Goal: Task Accomplishment & Management: Manage account settings

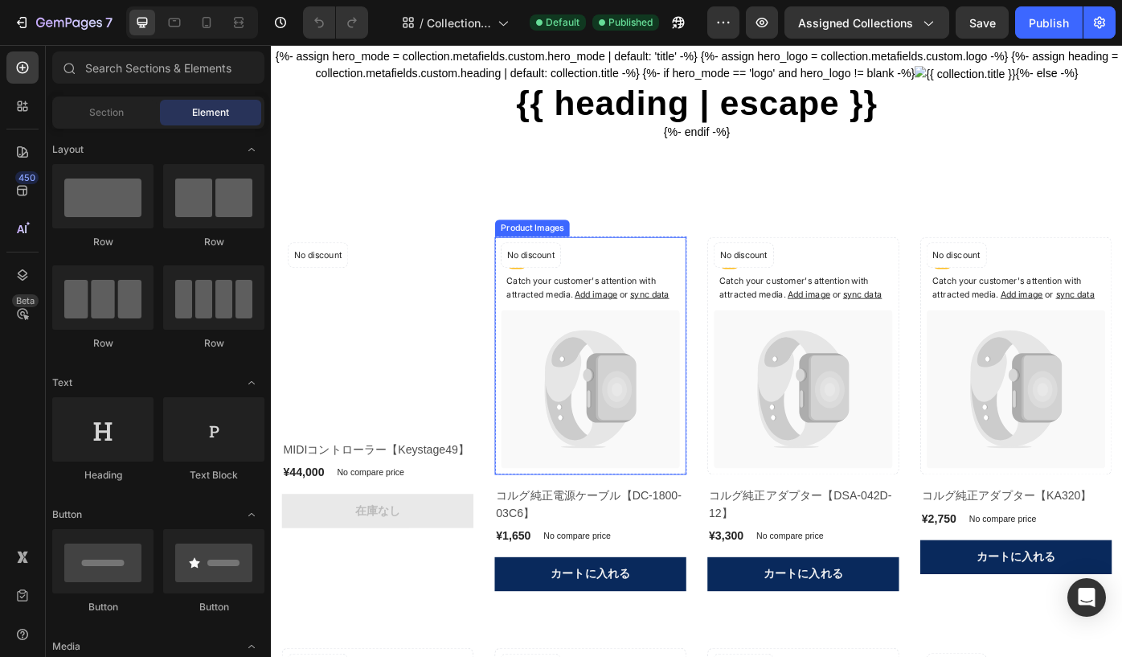
scroll to position [76, 0]
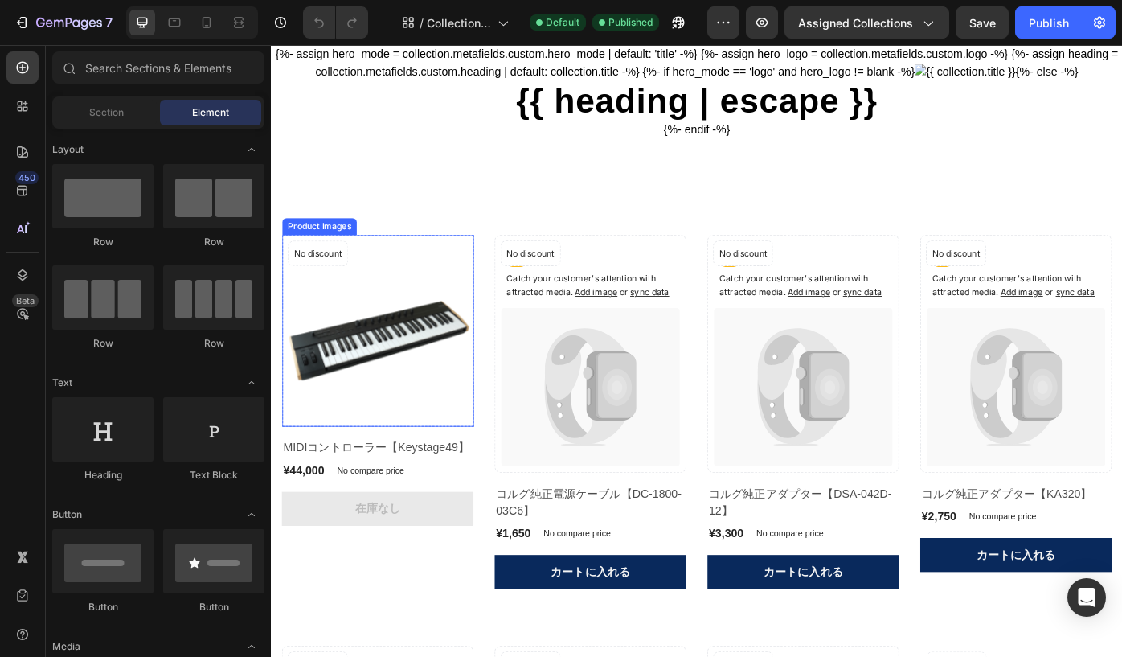
click at [416, 408] on img at bounding box center [391, 368] width 217 height 217
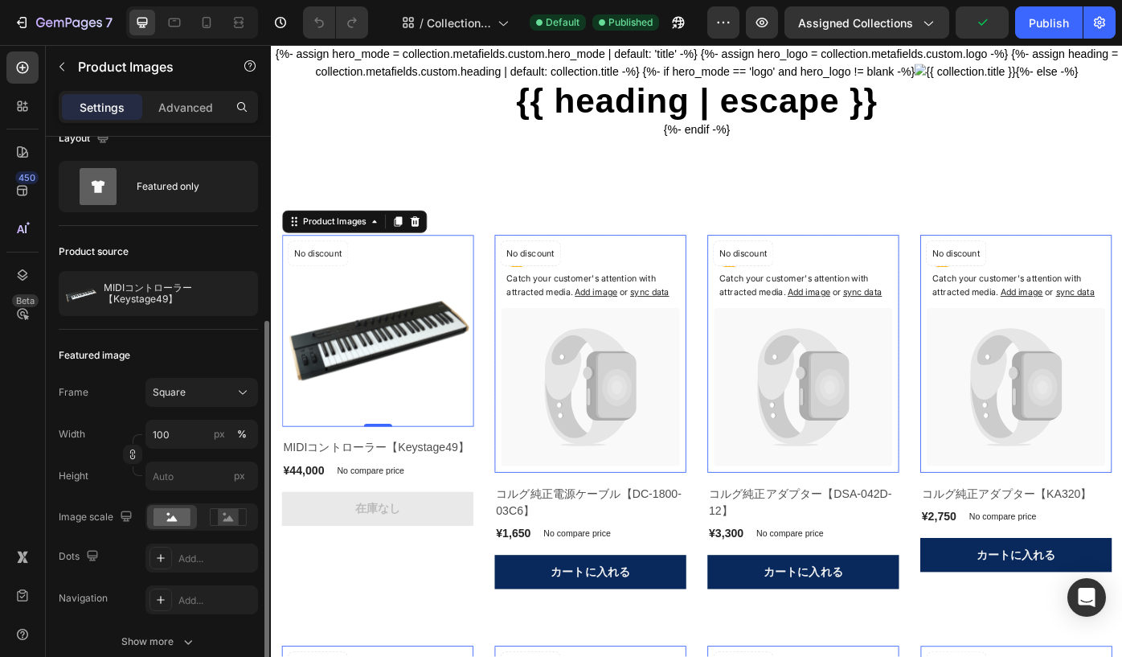
scroll to position [0, 0]
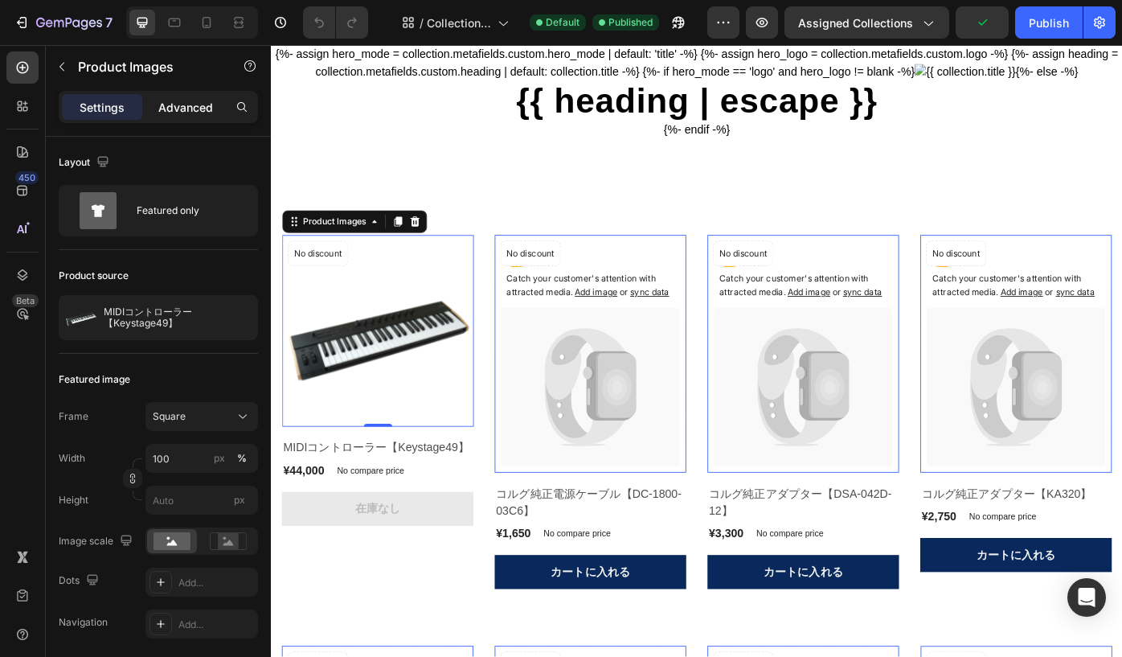
click at [168, 105] on p "Advanced" at bounding box center [185, 107] width 55 height 17
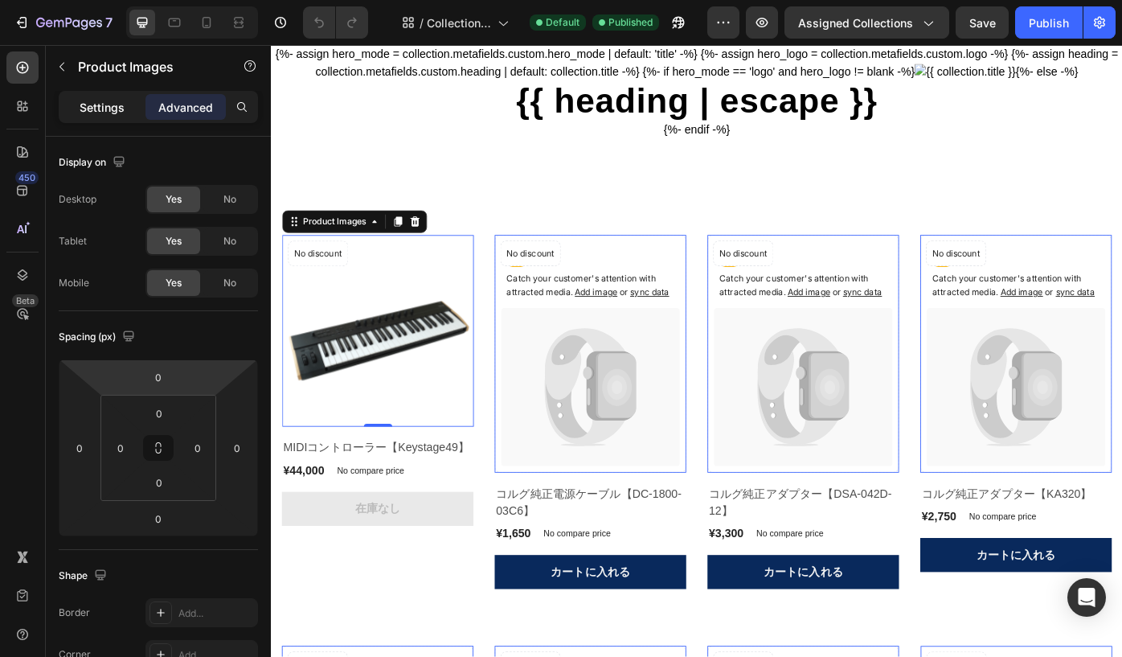
click at [97, 106] on p "Settings" at bounding box center [102, 107] width 45 height 17
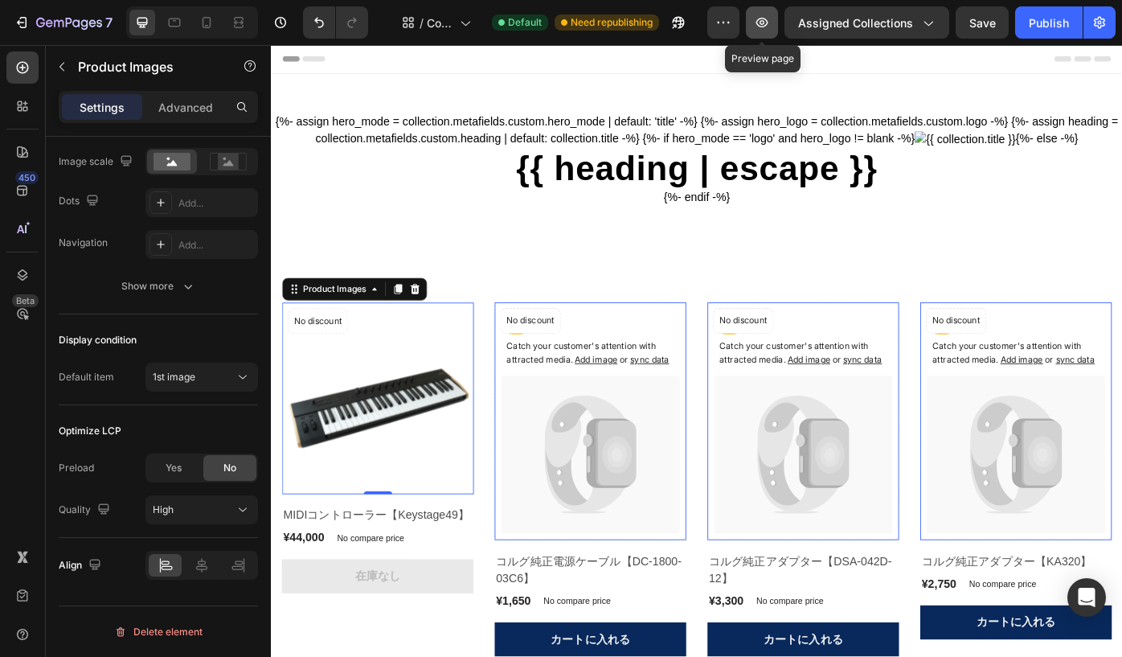
click at [769, 27] on icon "button" at bounding box center [762, 22] width 16 height 16
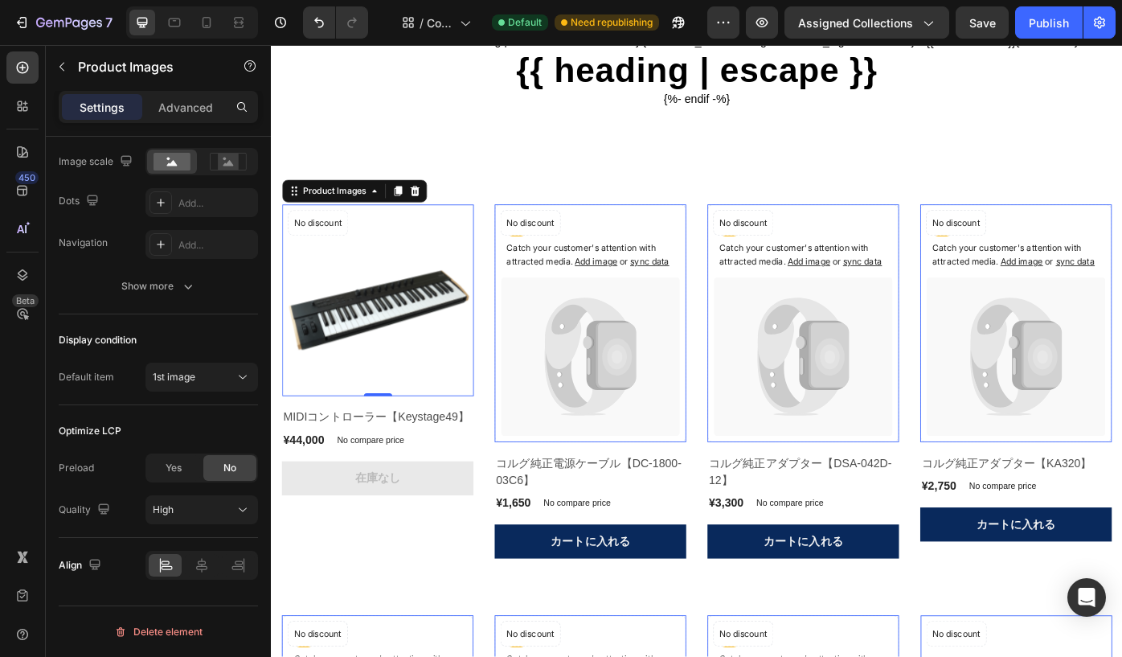
scroll to position [112, 0]
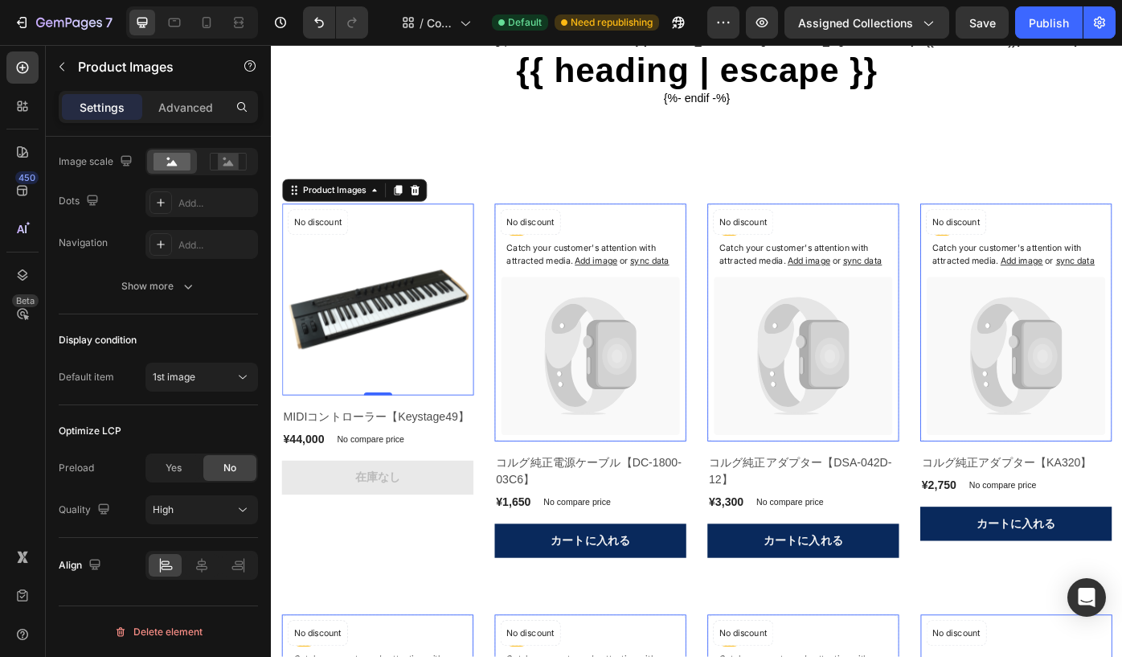
click at [464, 399] on img at bounding box center [391, 333] width 217 height 217
click at [497, 524] on div "Product Images 0 No discount Not be displayed when published Product Badge Row …" at bounding box center [391, 390] width 217 height 330
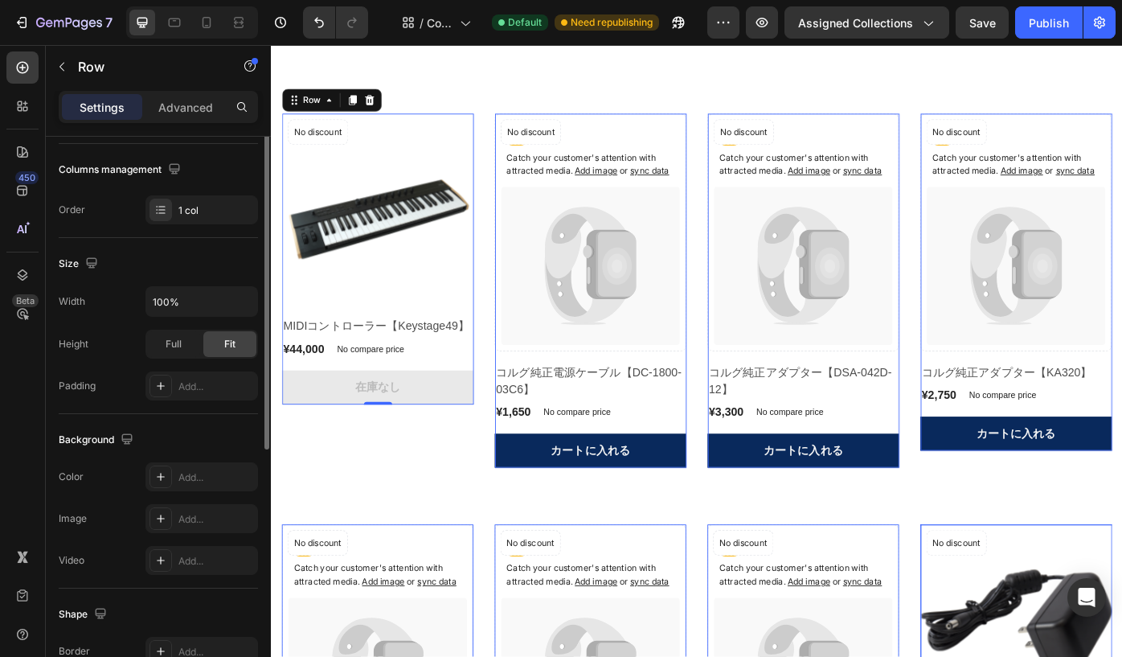
scroll to position [0, 0]
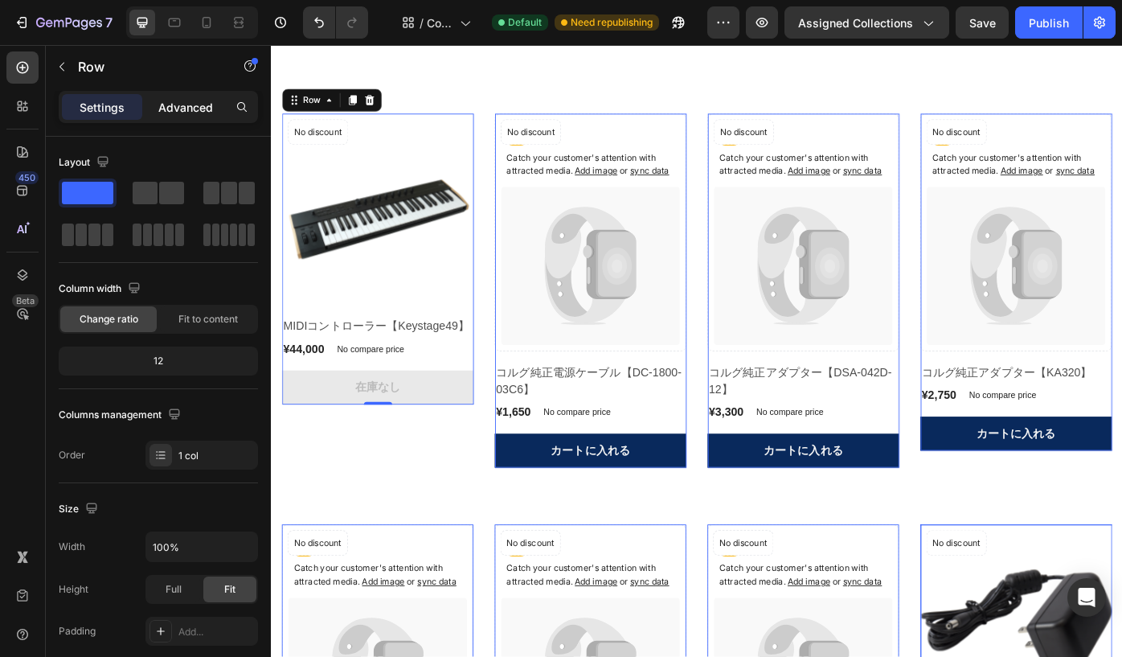
click at [179, 99] on p "Advanced" at bounding box center [185, 107] width 55 height 17
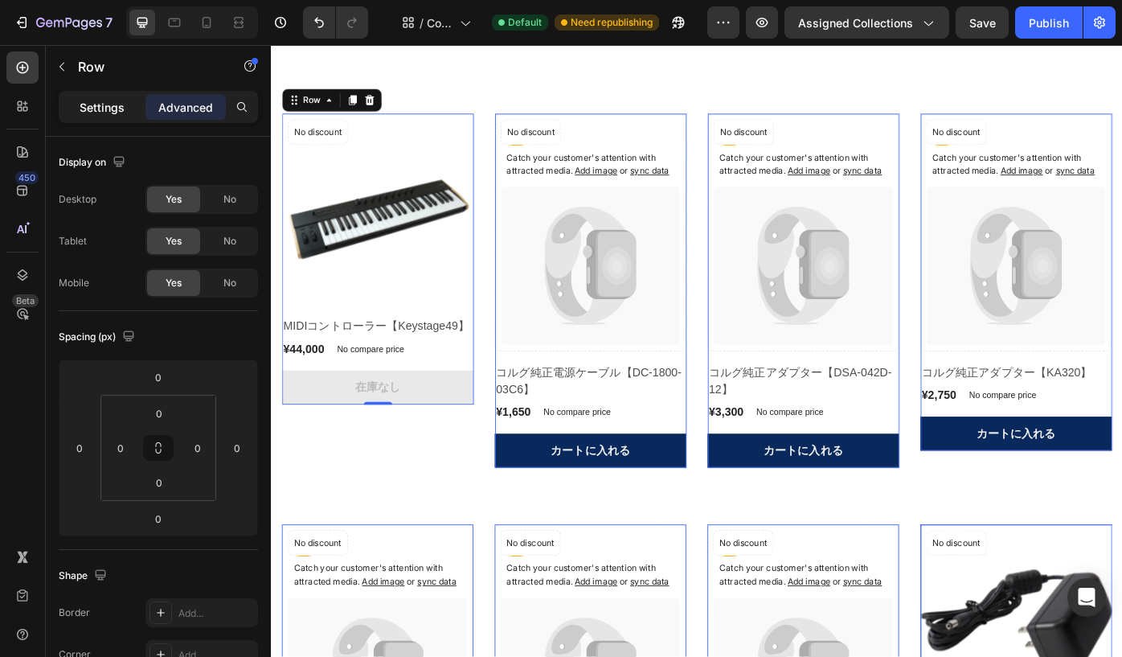
click at [105, 106] on p "Settings" at bounding box center [102, 107] width 45 height 17
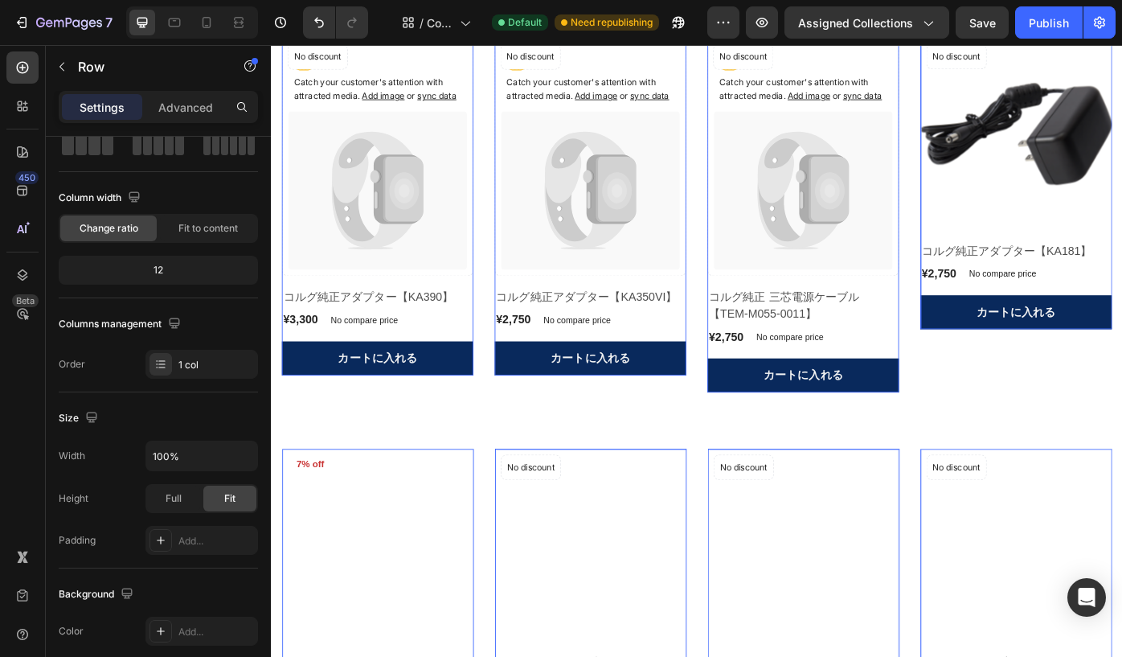
scroll to position [683, 0]
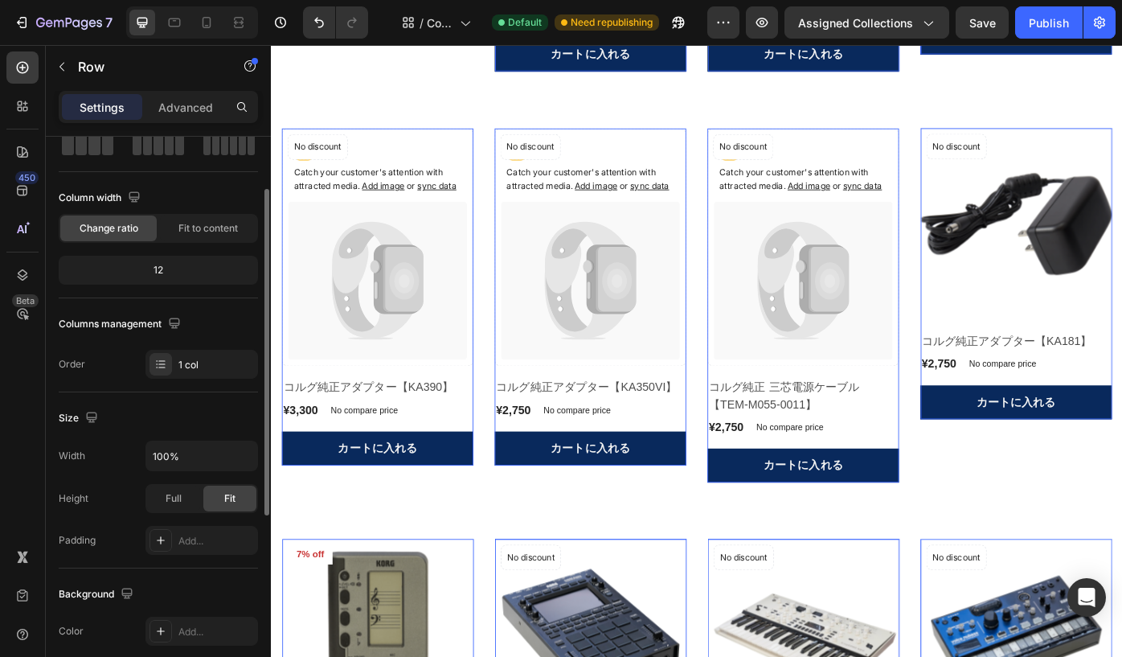
click at [213, 265] on div "12" at bounding box center [158, 270] width 193 height 23
click at [176, 269] on div "12" at bounding box center [158, 270] width 193 height 23
click at [197, 237] on div "Fit to content" at bounding box center [208, 228] width 96 height 26
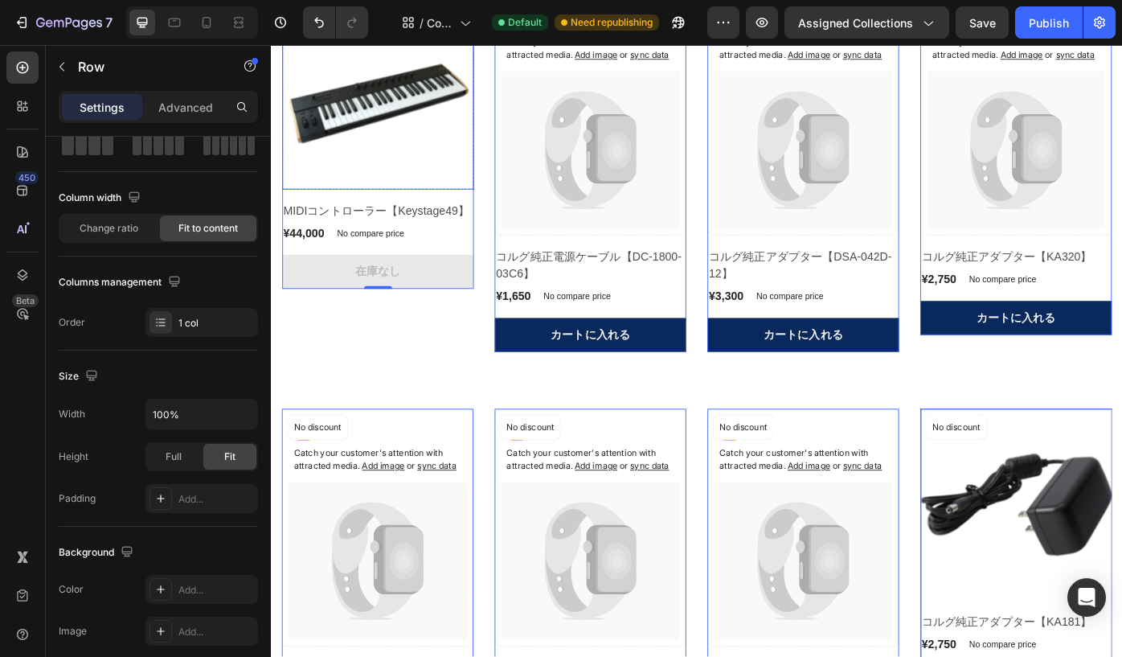
scroll to position [375, 0]
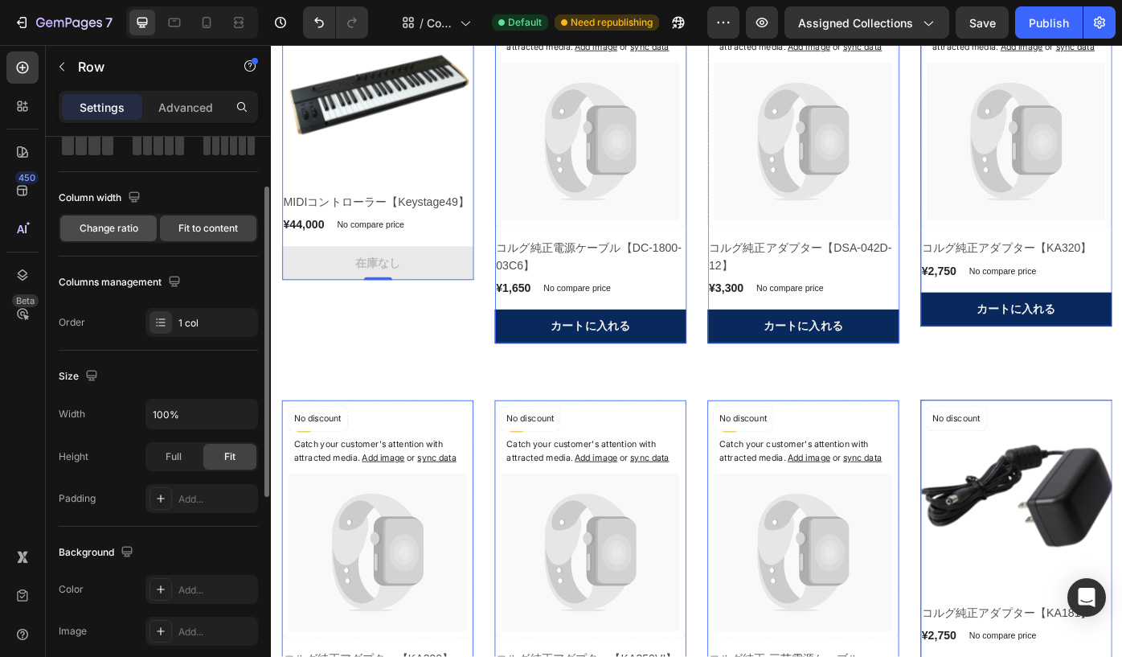
click at [120, 221] on span "Change ratio" at bounding box center [109, 228] width 59 height 14
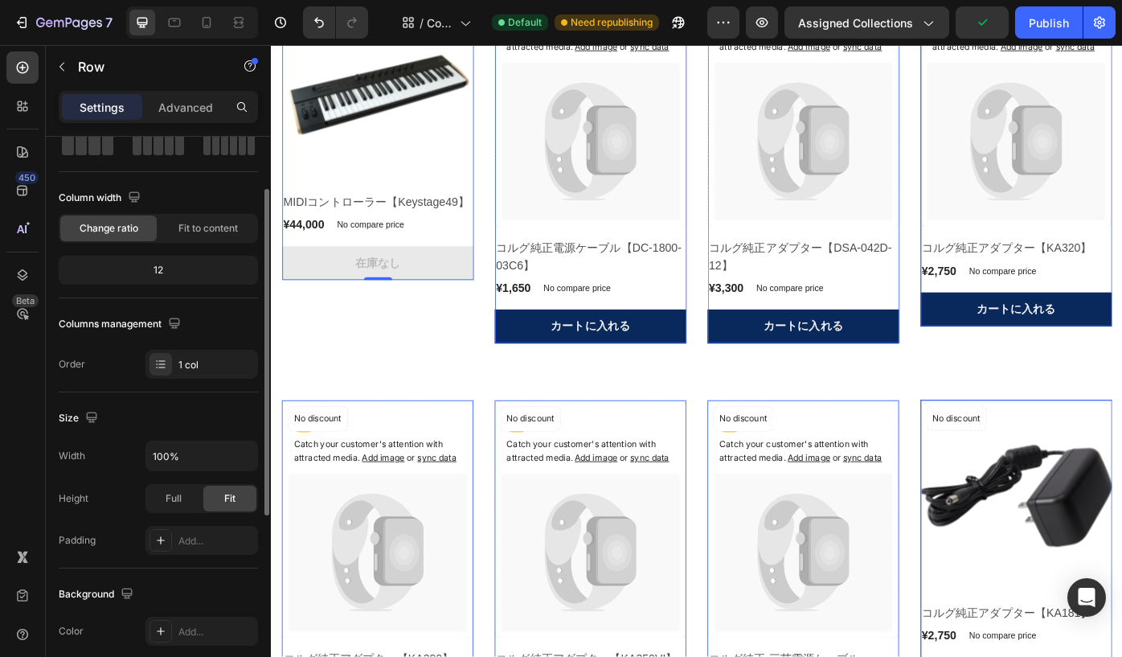
click at [195, 277] on div "12" at bounding box center [158, 270] width 193 height 23
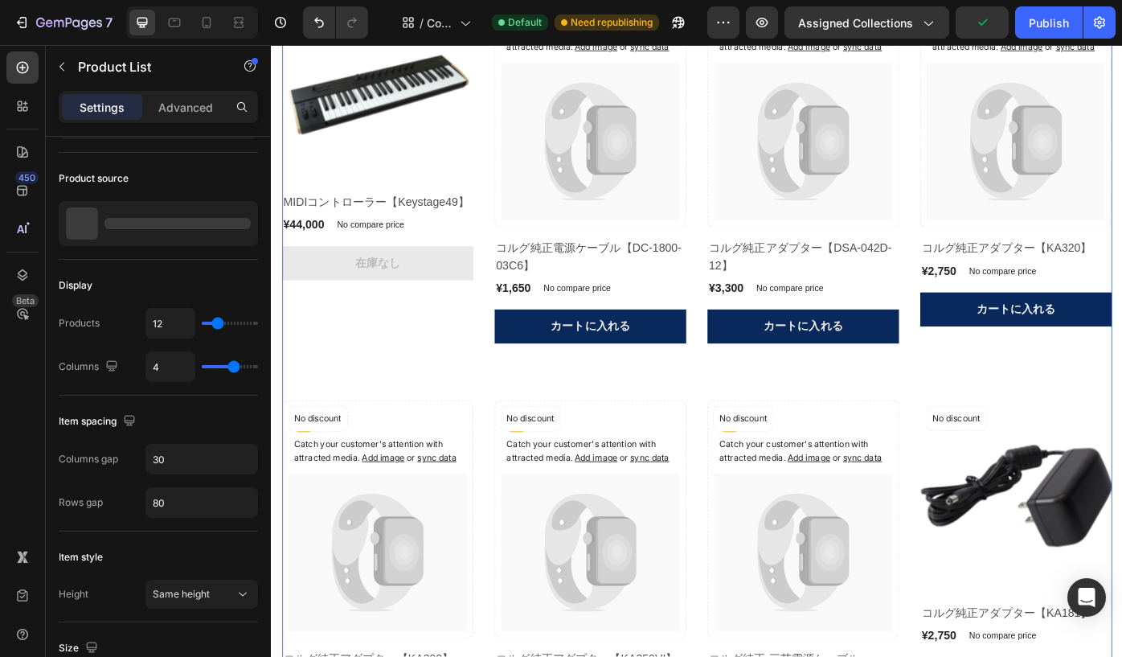
click at [363, 364] on div "Product Images No discount Not be displayed when published Product Badge Row MI…" at bounding box center [391, 182] width 217 height 401
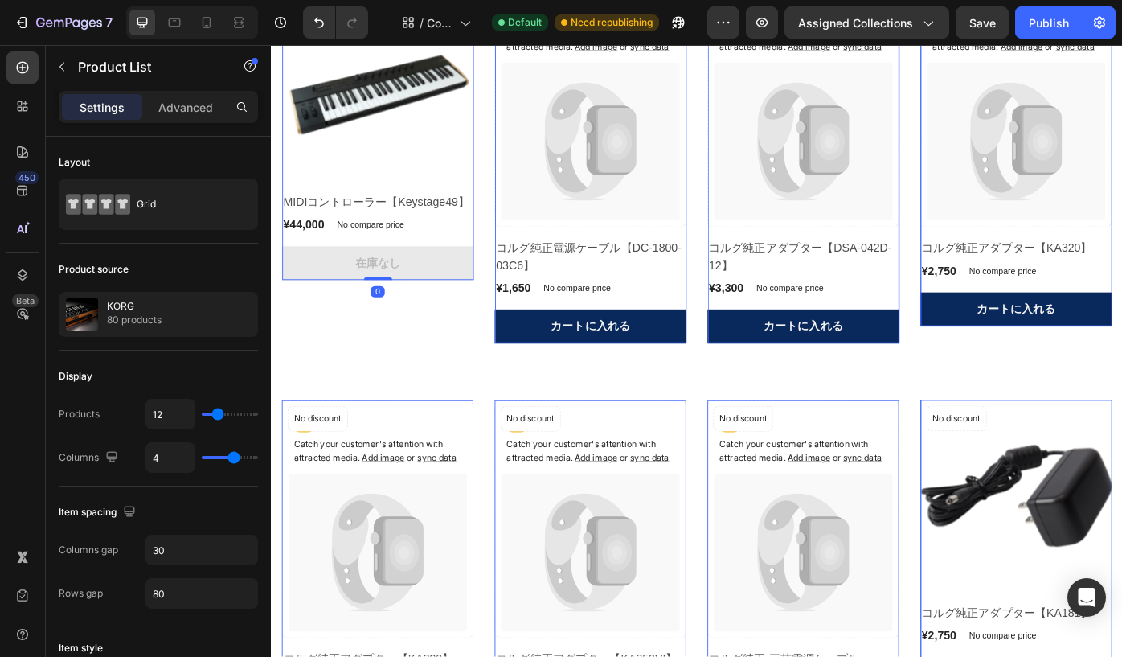
click at [376, 266] on div "Product Images No discount Not be displayed when published Product Badge Row MI…" at bounding box center [391, 147] width 217 height 330
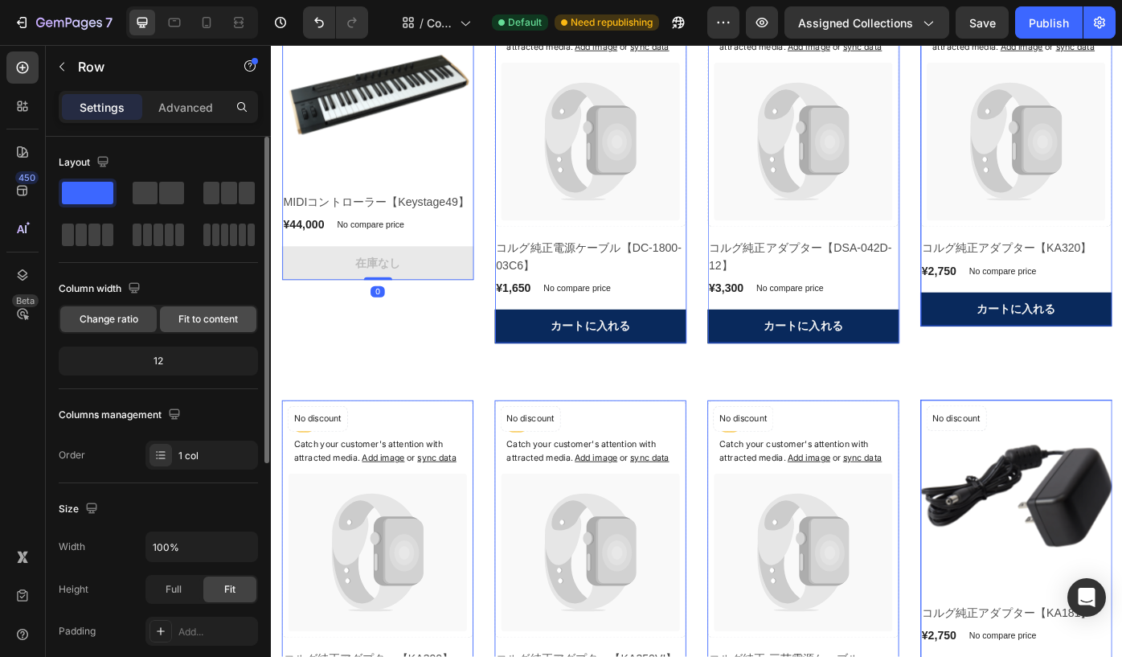
click at [189, 318] on span "Fit to content" at bounding box center [207, 319] width 59 height 14
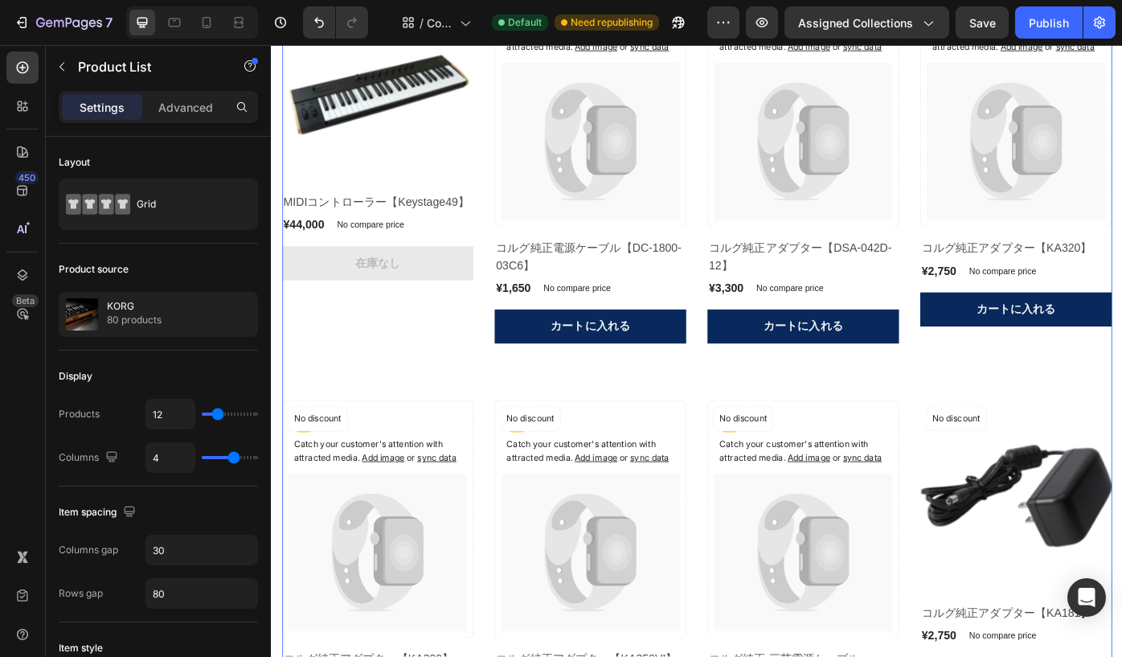
click at [438, 385] on div "Product Images No discount Not be displayed when published Product Badge Row MI…" at bounding box center [753, 622] width 941 height 1280
click at [465, 268] on div "Product Images No discount Not be displayed when published Product Badge Row MI…" at bounding box center [391, 147] width 217 height 330
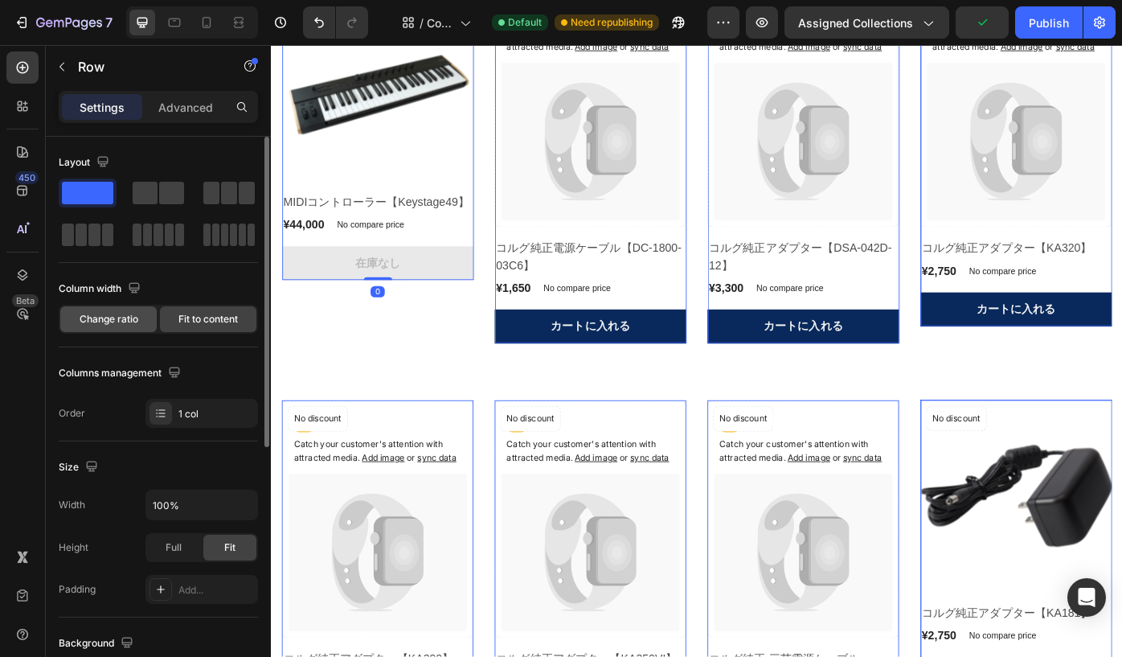
click at [124, 319] on span "Change ratio" at bounding box center [109, 319] width 59 height 14
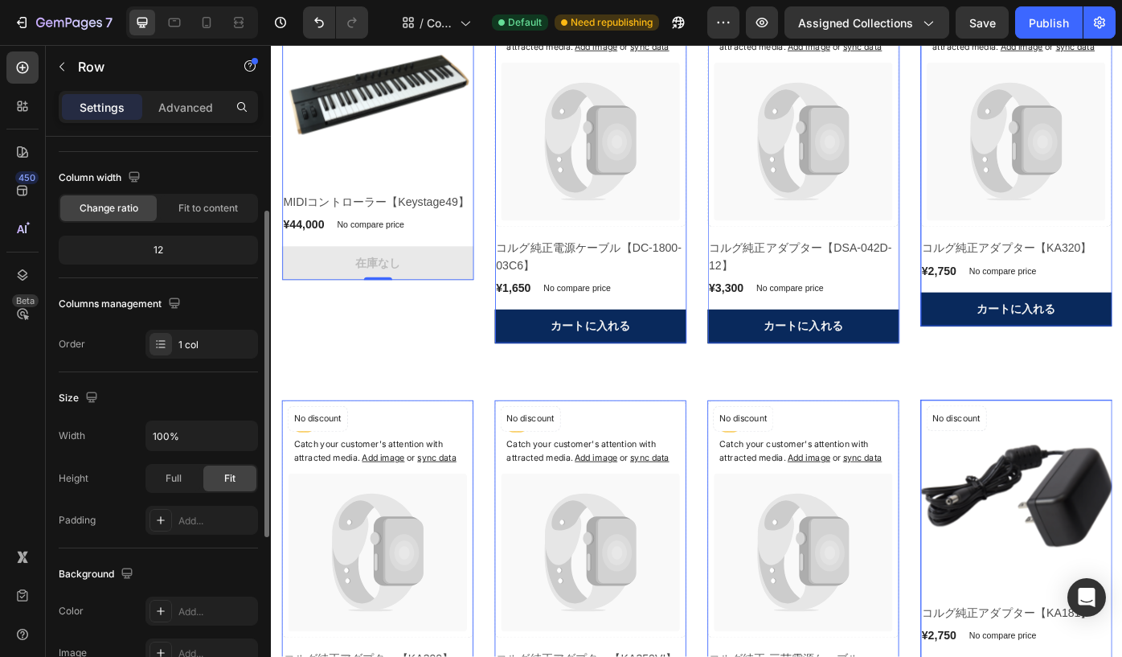
scroll to position [121, 0]
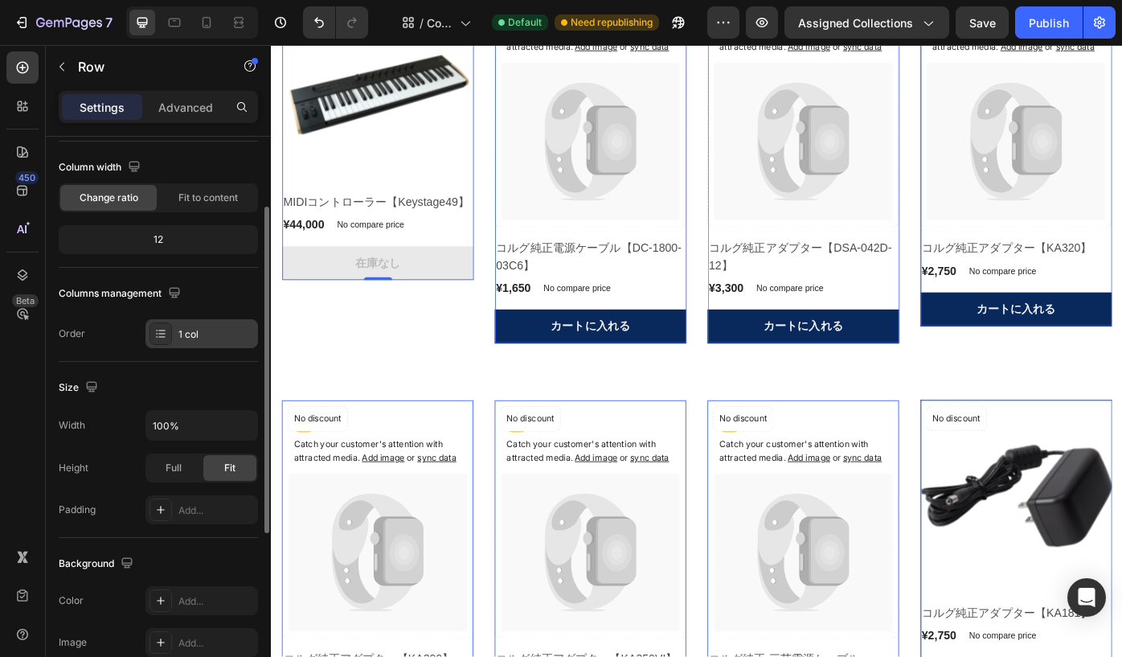
click at [190, 330] on div "1 col" at bounding box center [216, 334] width 76 height 14
click at [200, 390] on div "Size" at bounding box center [158, 388] width 199 height 26
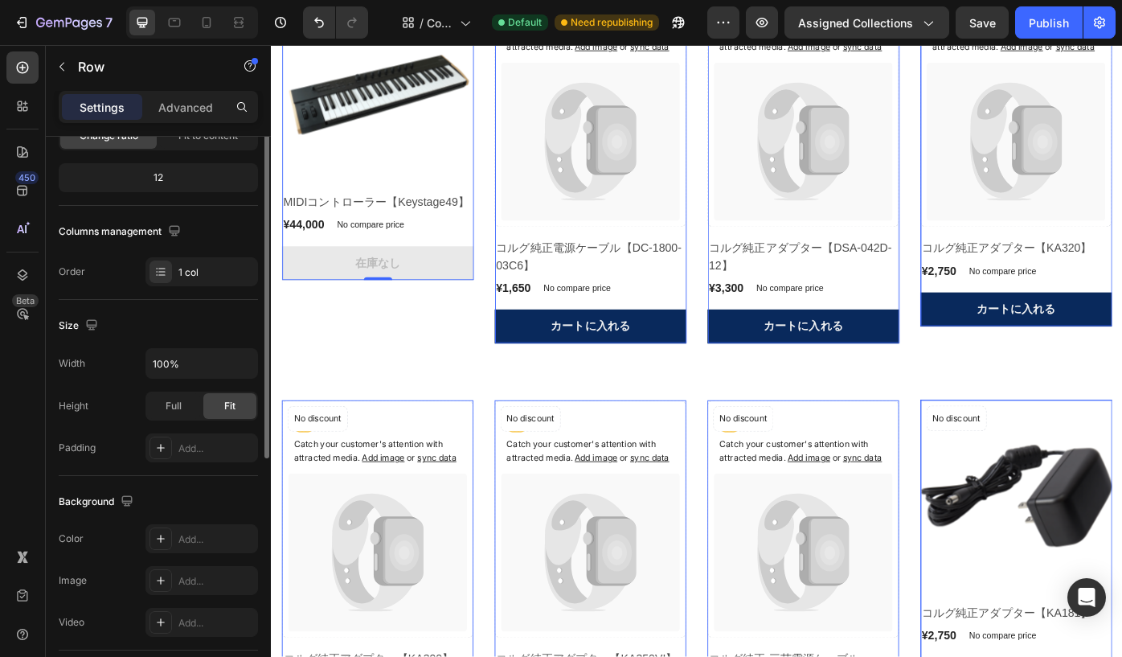
scroll to position [0, 0]
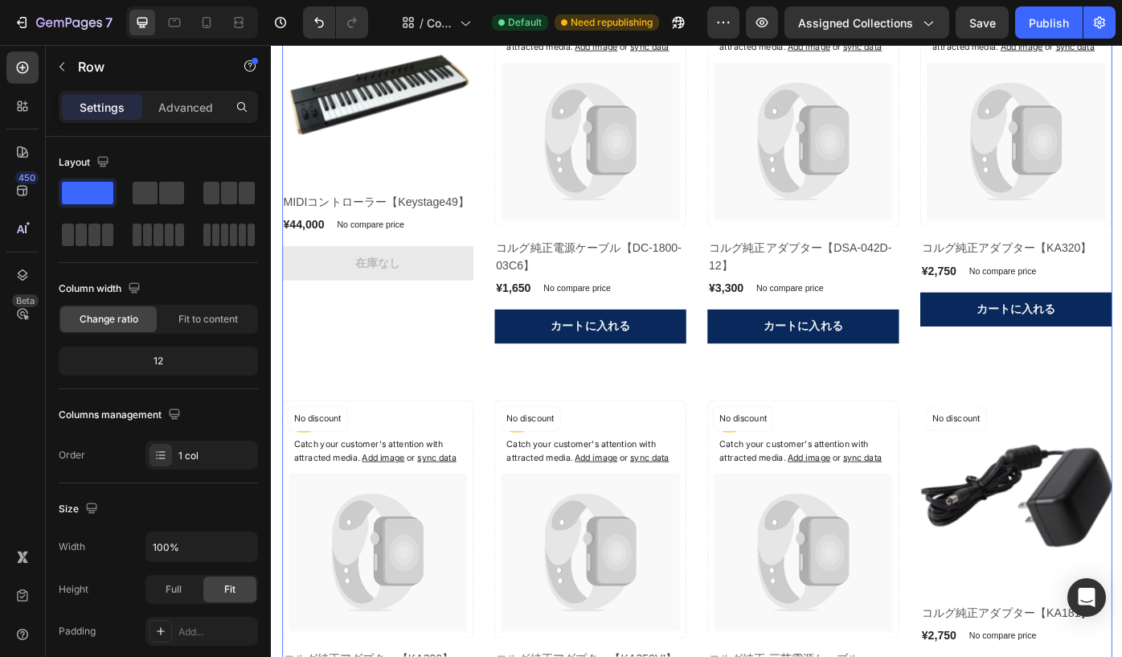
click at [357, 385] on div "Product Images No discount Not be displayed when published Product Badge Row MI…" at bounding box center [753, 622] width 941 height 1280
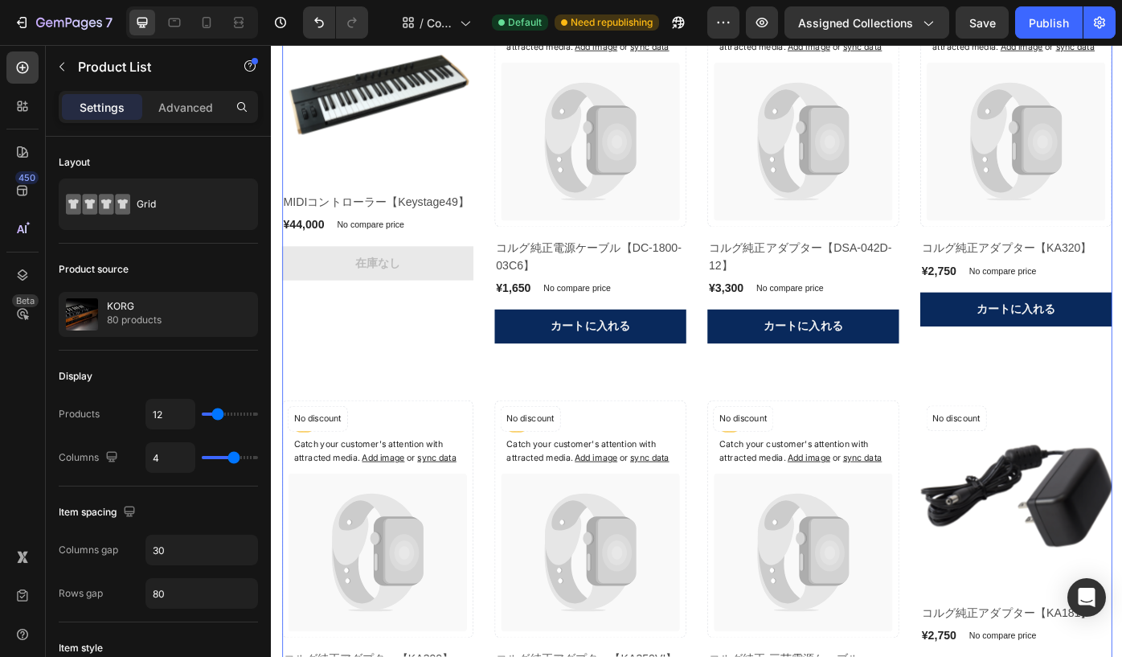
click at [357, 385] on div "Product Images No discount Not be displayed when published Product Badge Row MI…" at bounding box center [753, 622] width 941 height 1280
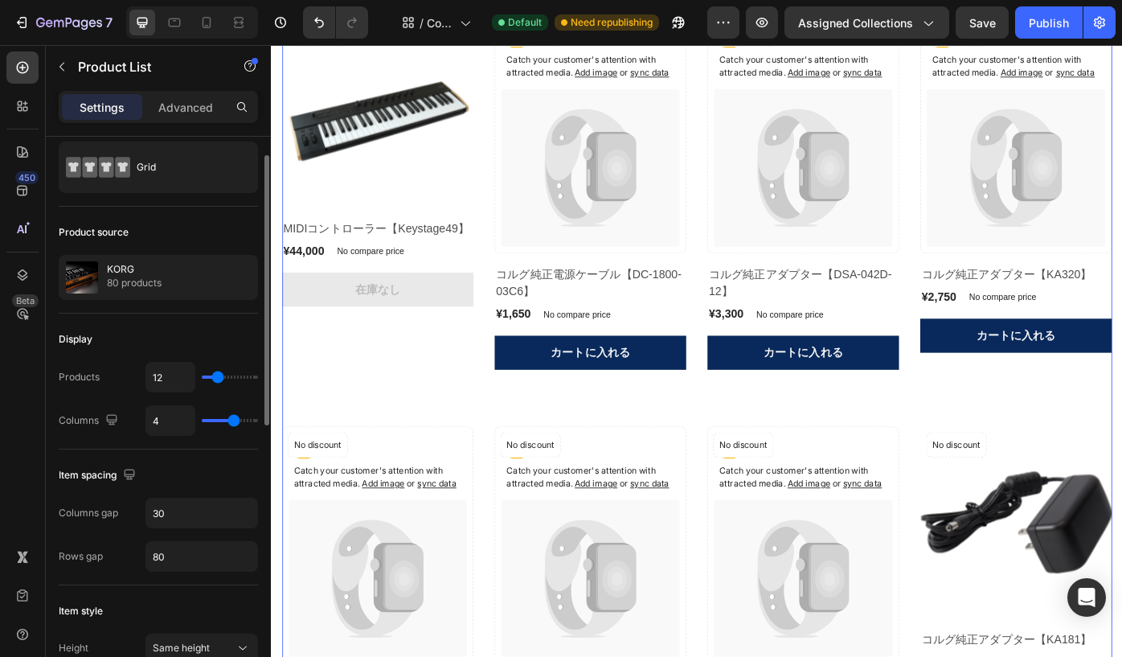
scroll to position [69, 0]
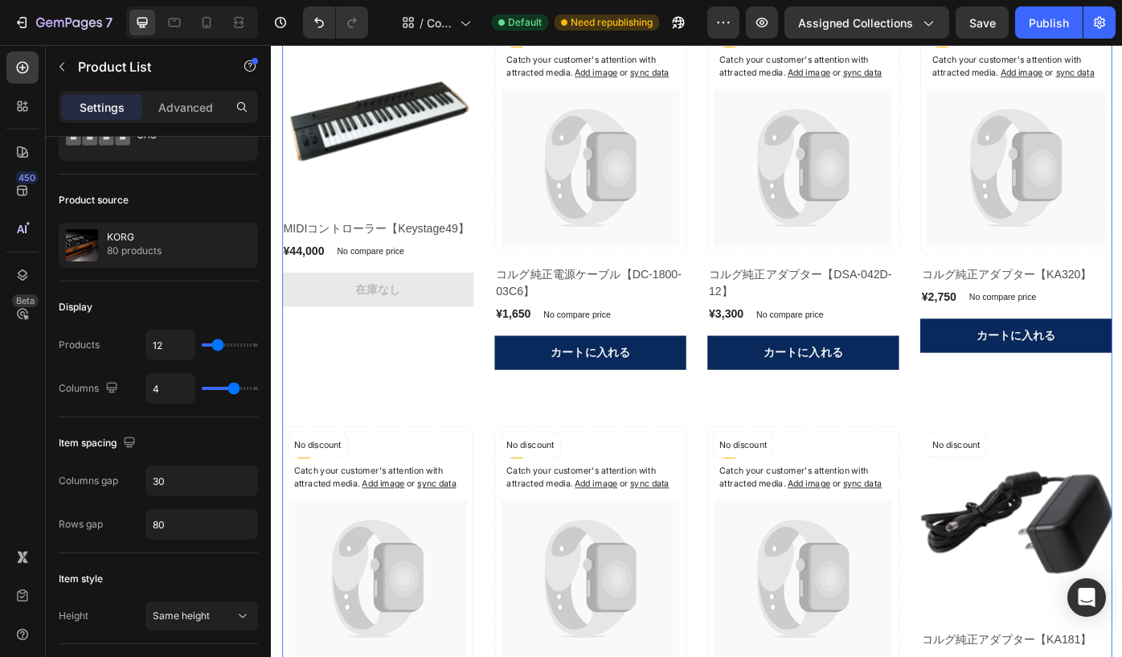
click at [358, 415] on div "Product Images No discount Not be displayed when published Product Badge Row MI…" at bounding box center [753, 652] width 941 height 1280
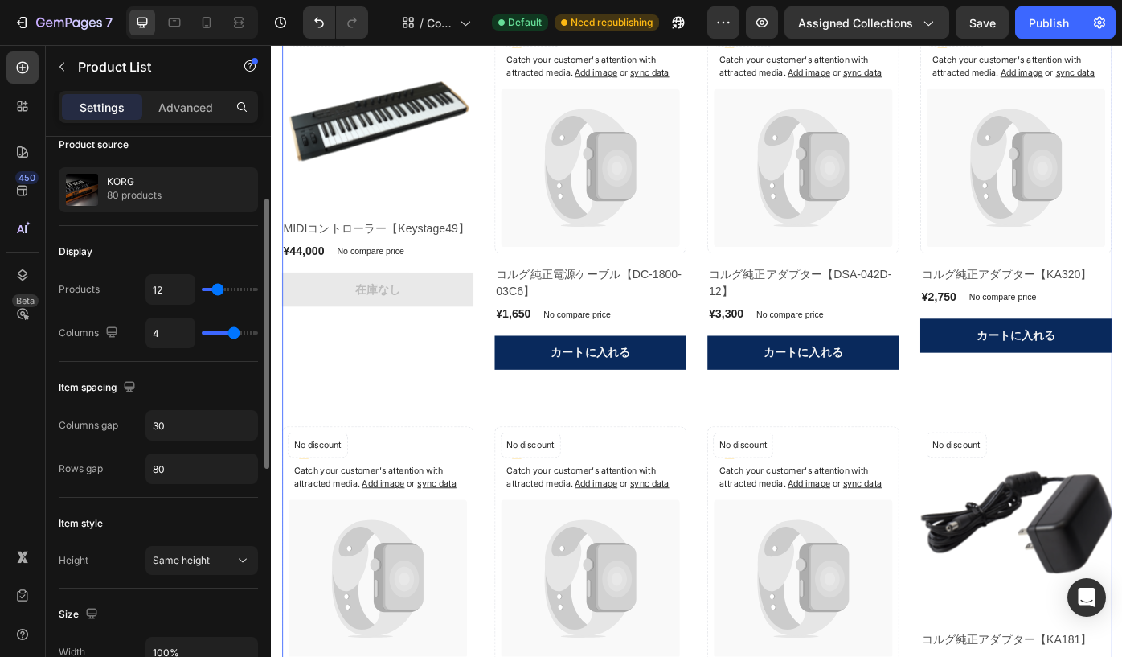
scroll to position [122, 0]
type input "13"
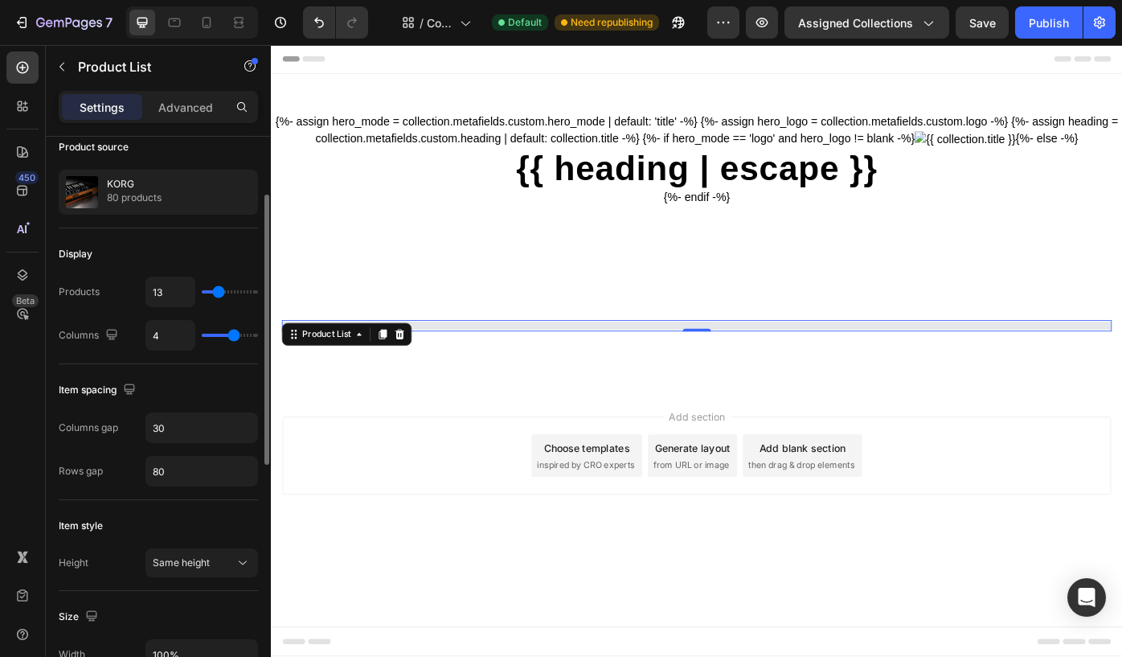
type input "14"
type input "16"
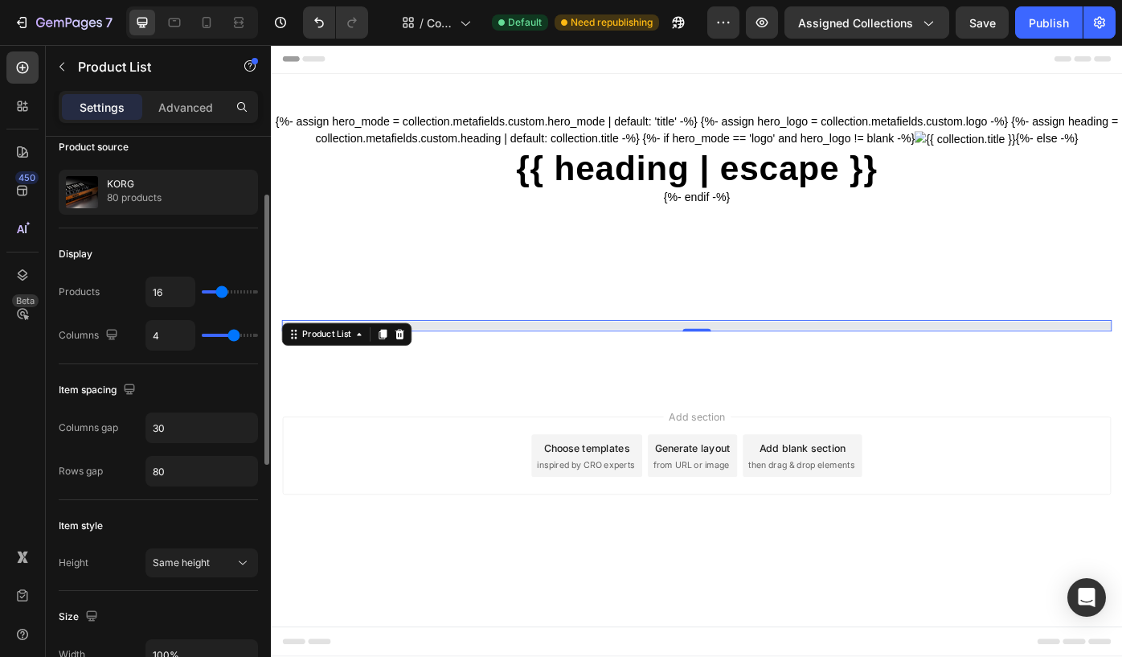
type input "17"
type input "18"
type input "19"
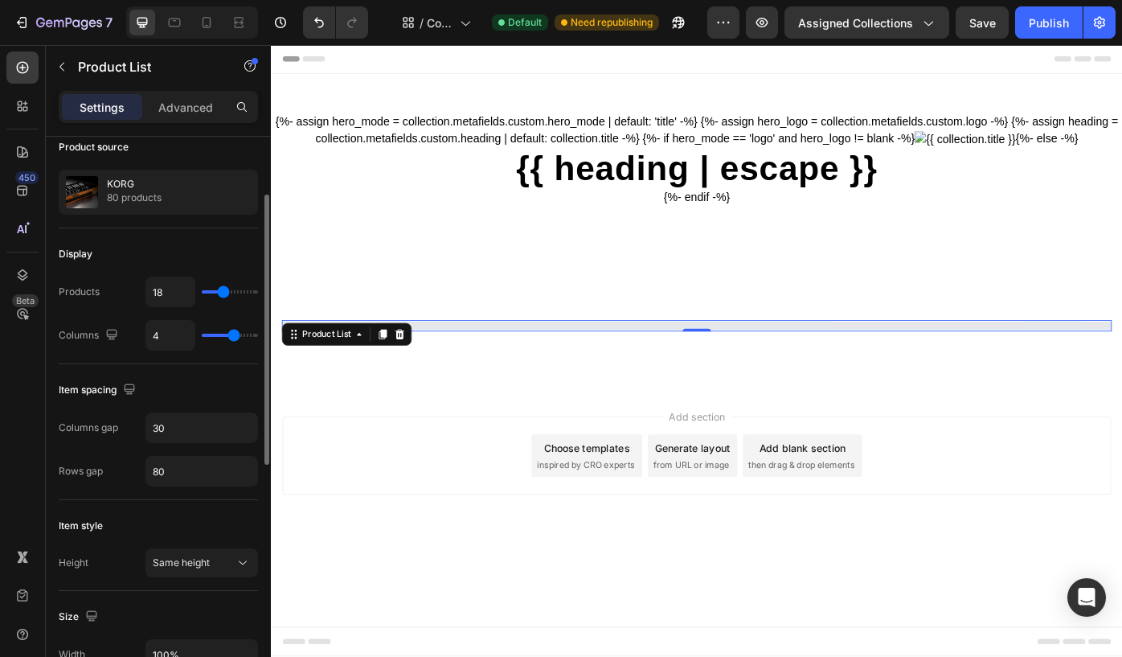
type input "19"
type input "20"
type input "21"
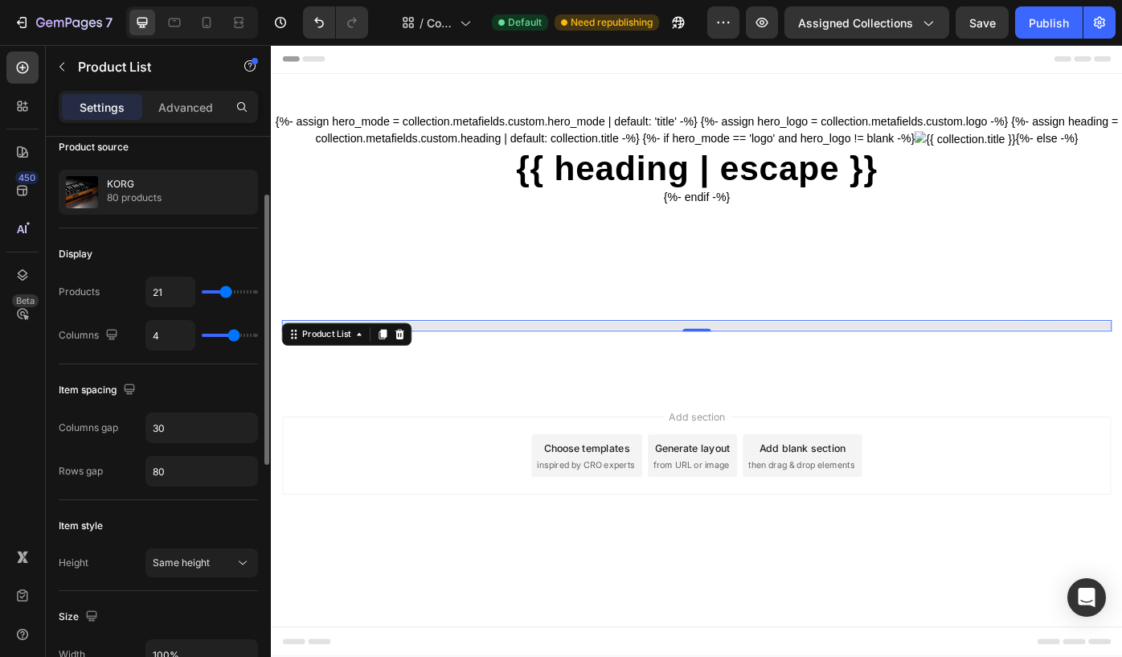
type input "22"
type input "23"
type input "24"
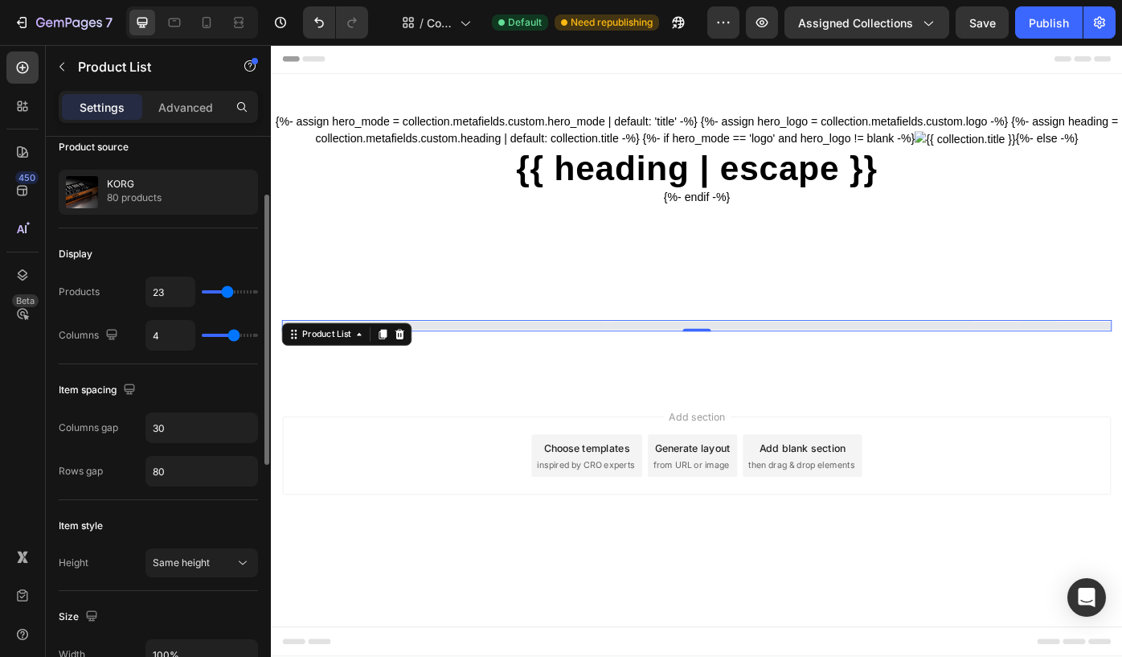
type input "24"
type input "25"
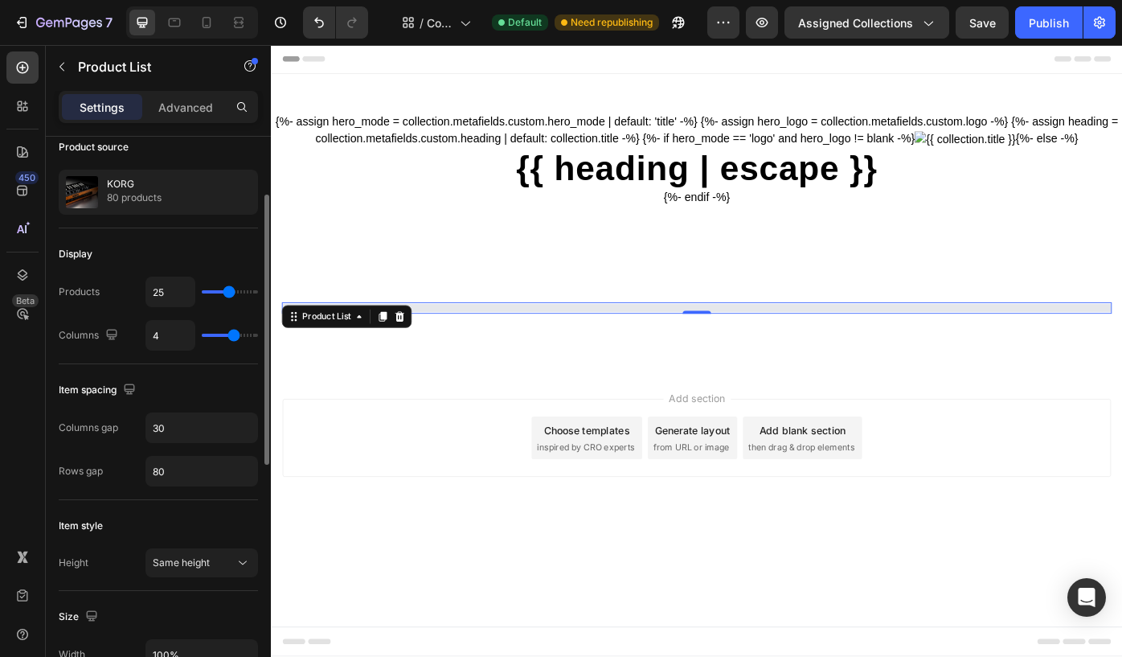
type input "30"
type input "32"
type input "34"
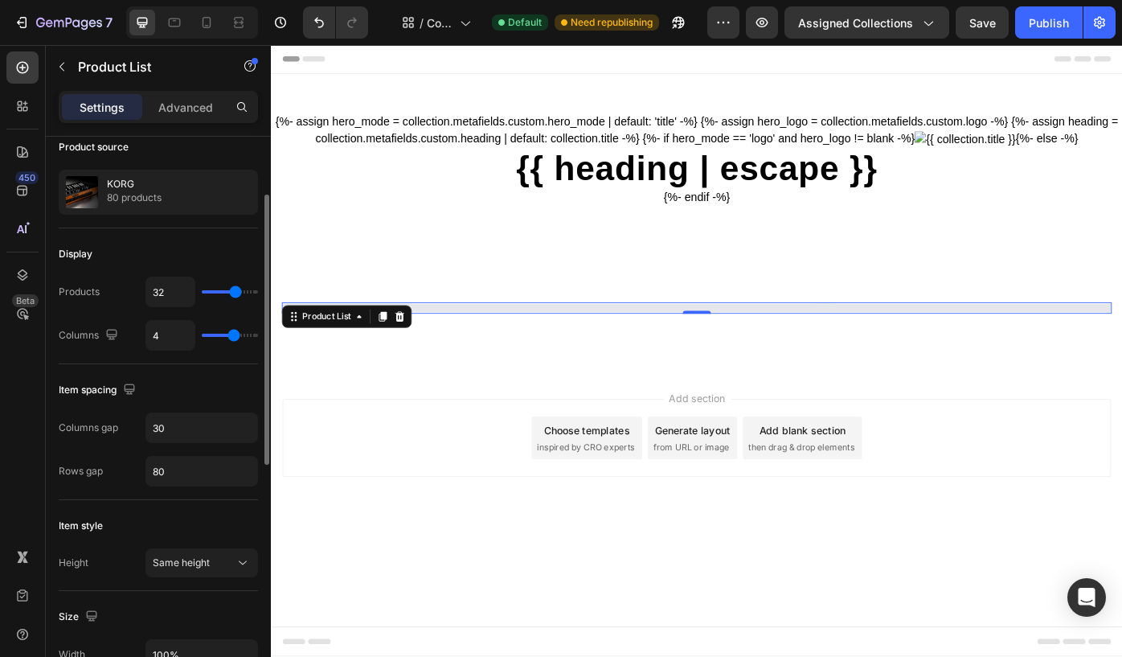
type input "34"
type input "35"
type input "37"
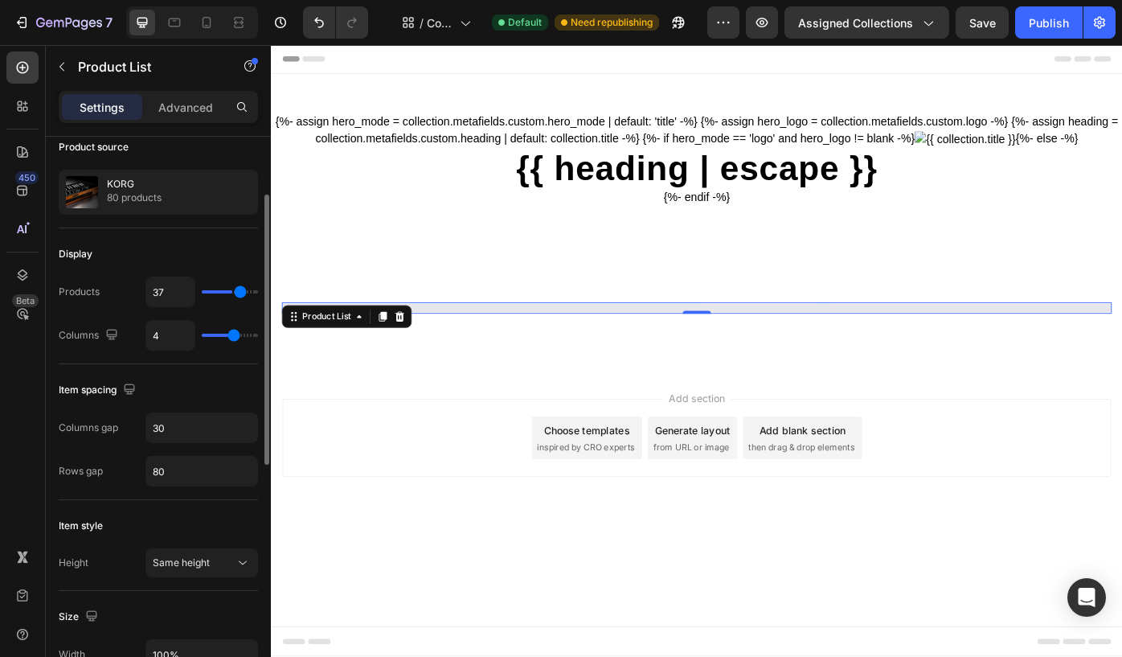
type input "39"
type input "41"
type input "42"
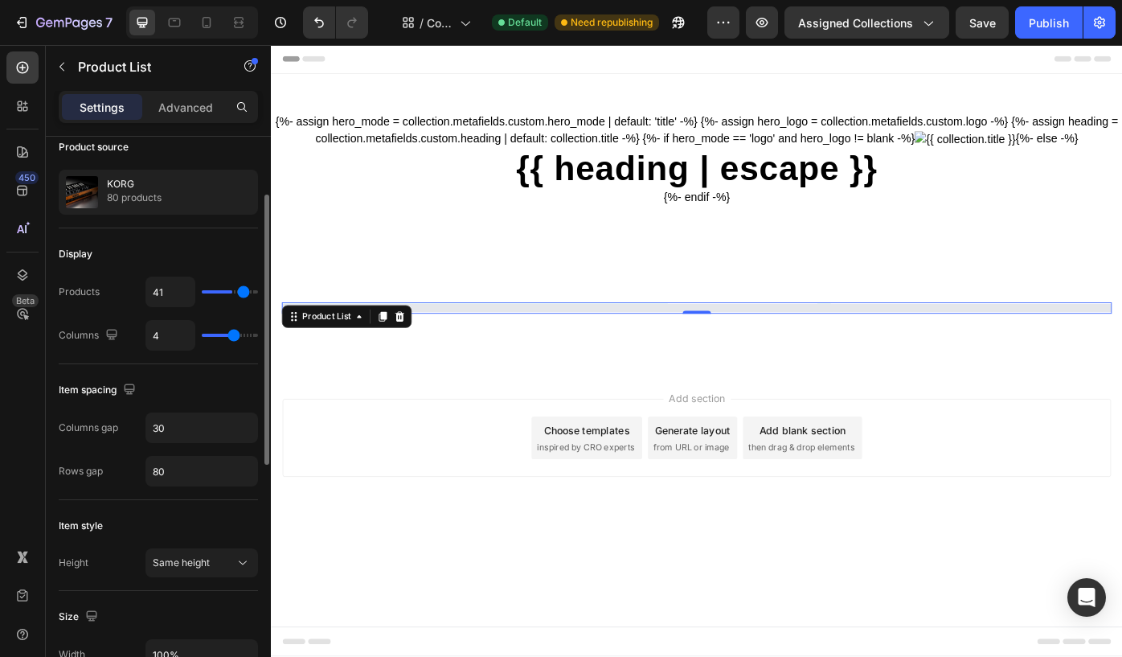
type input "42"
type input "44"
type input "45"
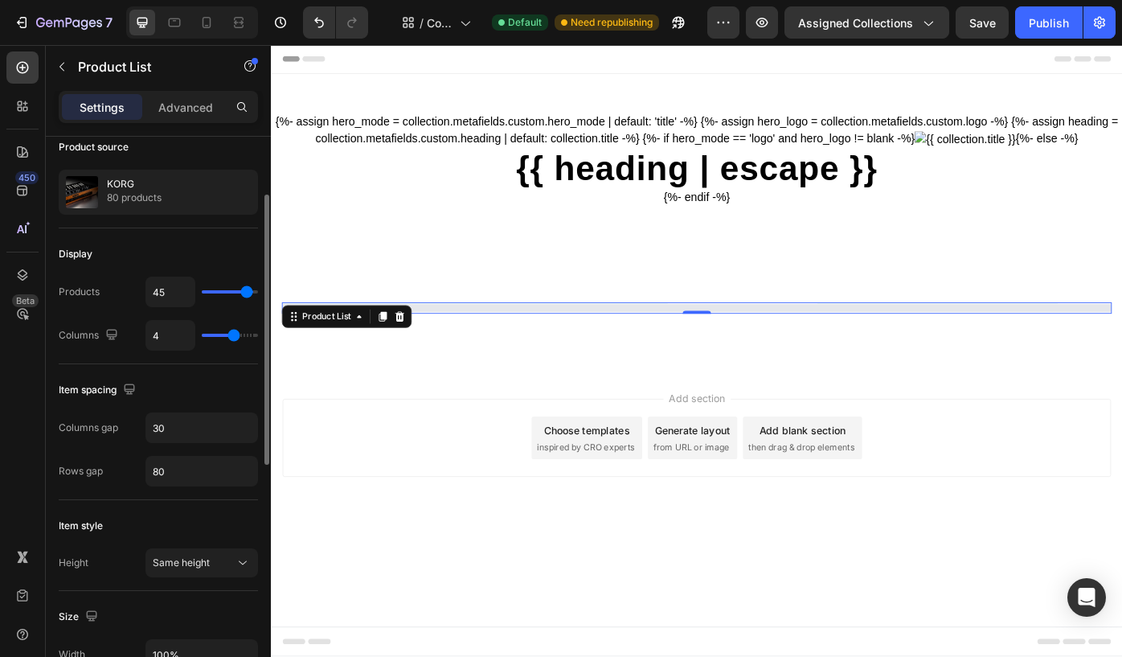
type input "46"
type input "47"
type input "48"
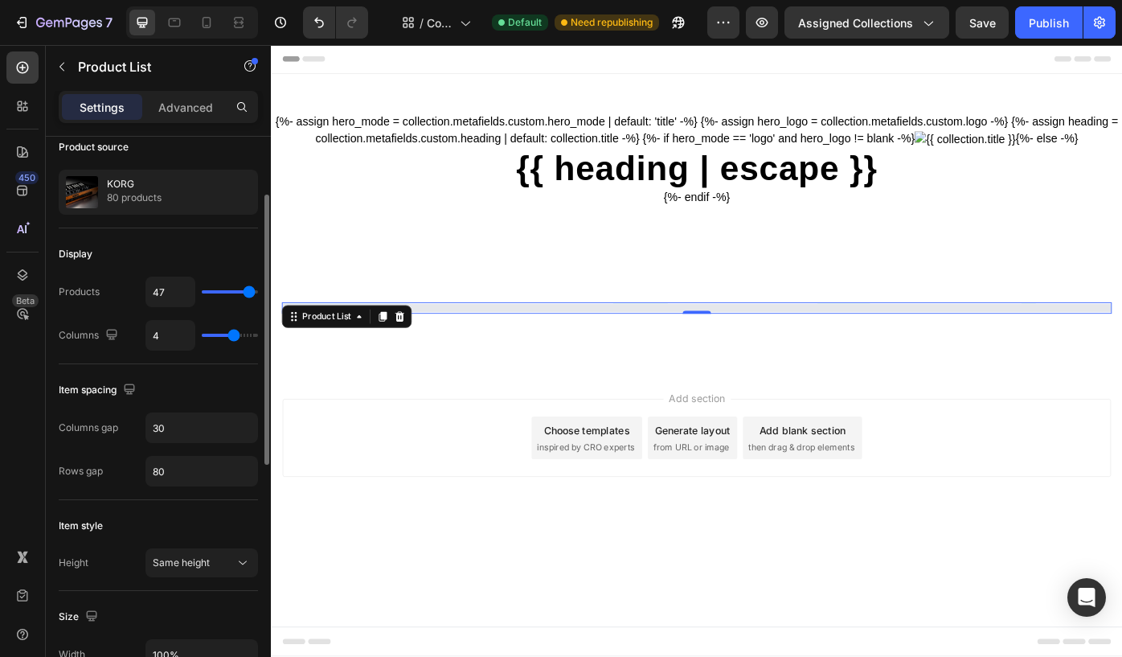
type input "48"
type input "49"
type input "50"
drag, startPoint x: 216, startPoint y: 294, endPoint x: 259, endPoint y: 297, distance: 42.7
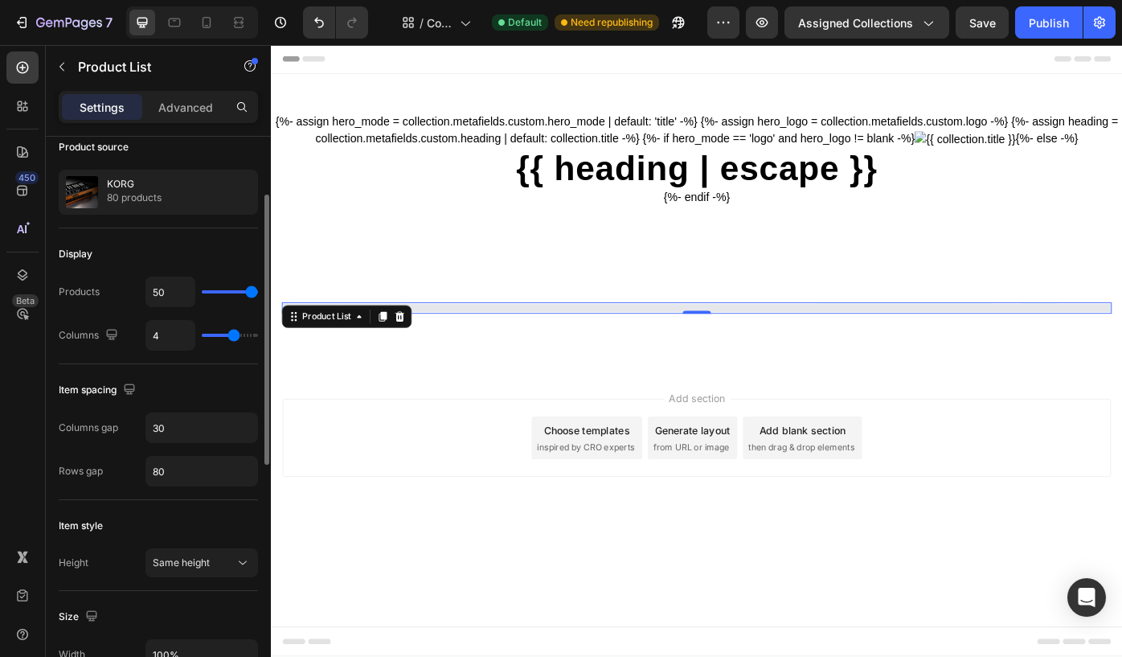
type input "50"
click at [258, 293] on input "range" at bounding box center [230, 291] width 56 height 3
type input "21"
click at [226, 291] on input "range" at bounding box center [230, 291] width 56 height 3
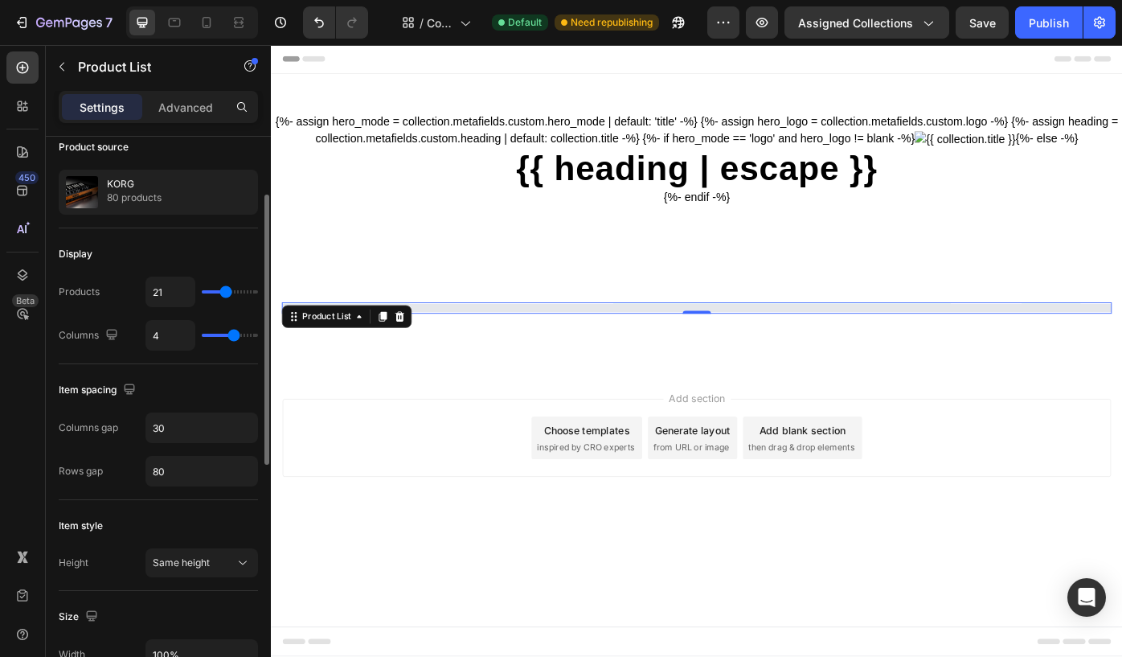
type input "20"
type input "19"
type input "18"
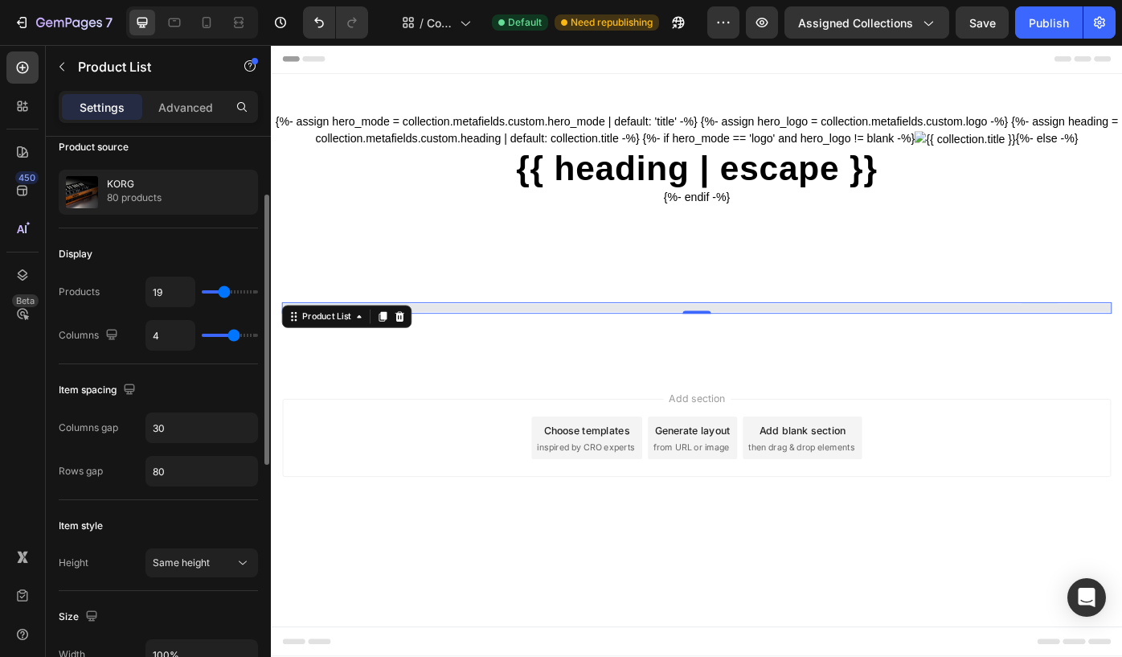
type input "18"
type input "17"
type input "16"
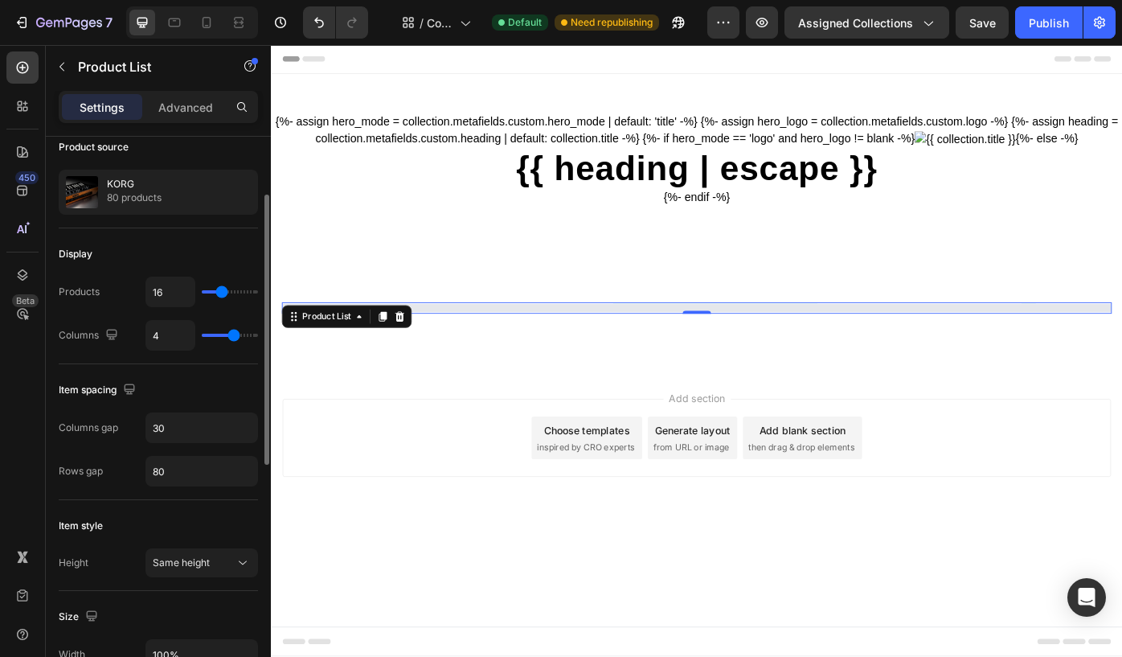
type input "15"
type input "16"
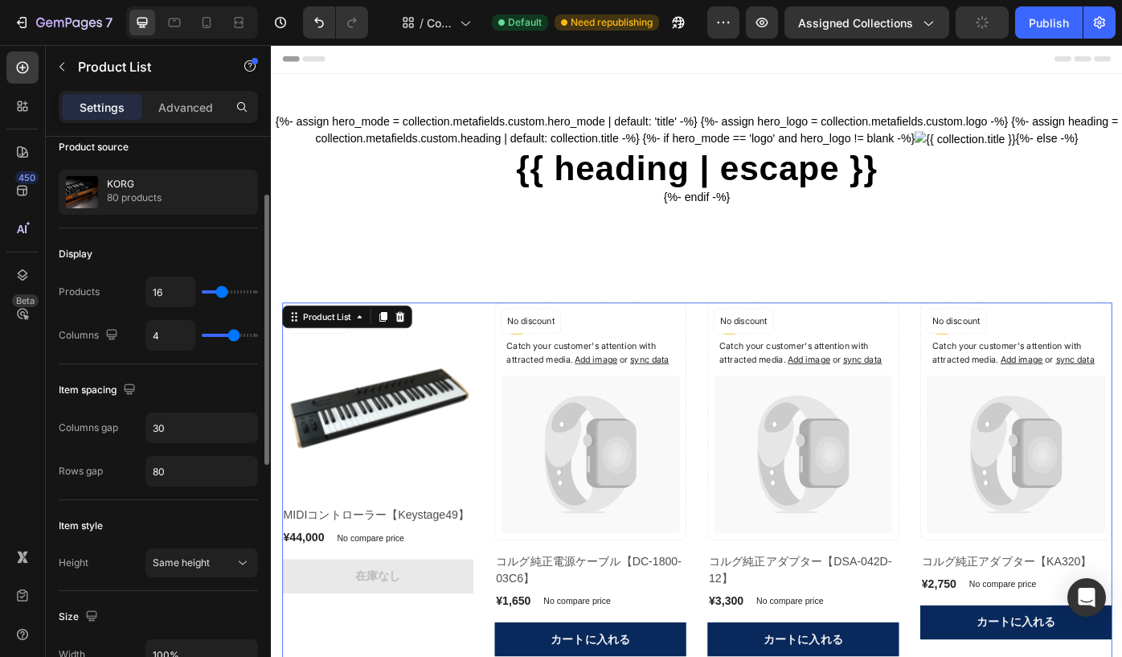
type input "16"
click at [221, 293] on input "range" at bounding box center [230, 291] width 56 height 3
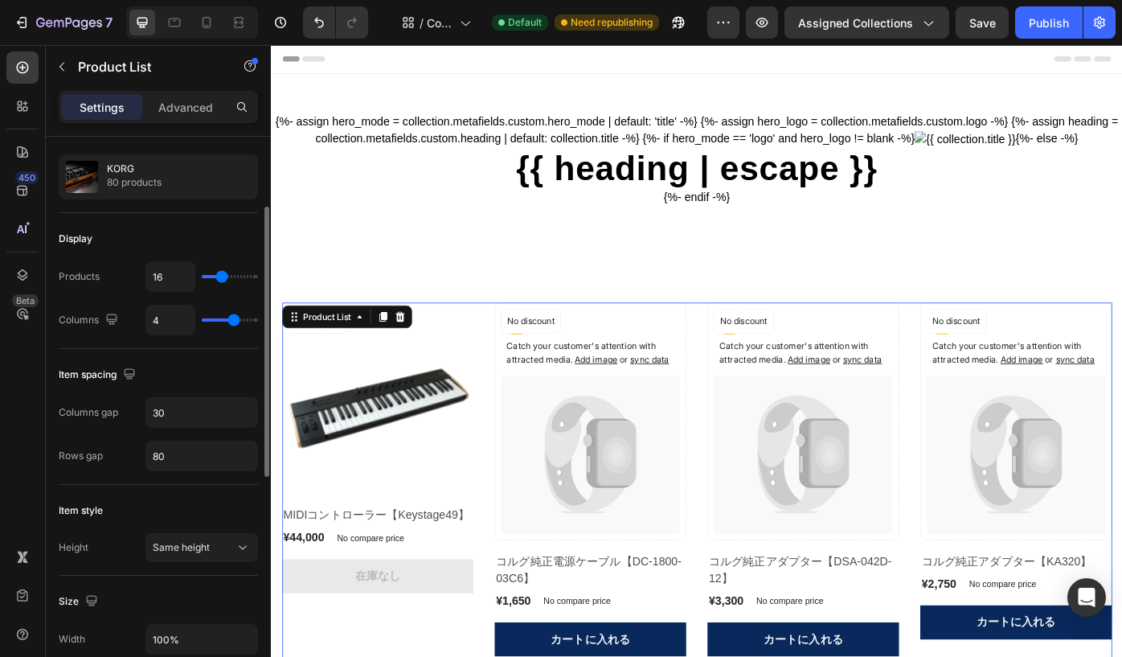
scroll to position [146, 0]
